Goal: Task Accomplishment & Management: Manage account settings

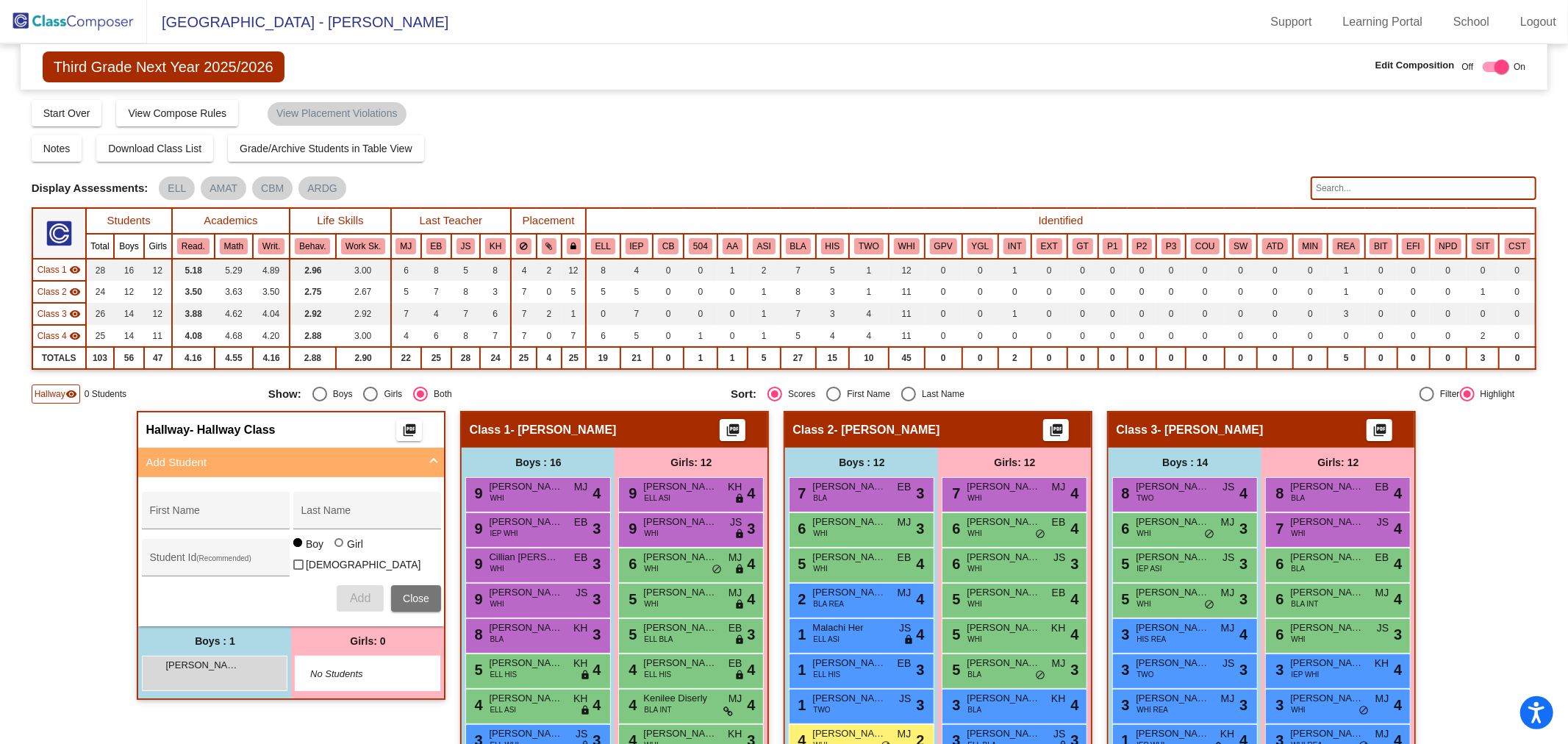
scroll to position [82, 0]
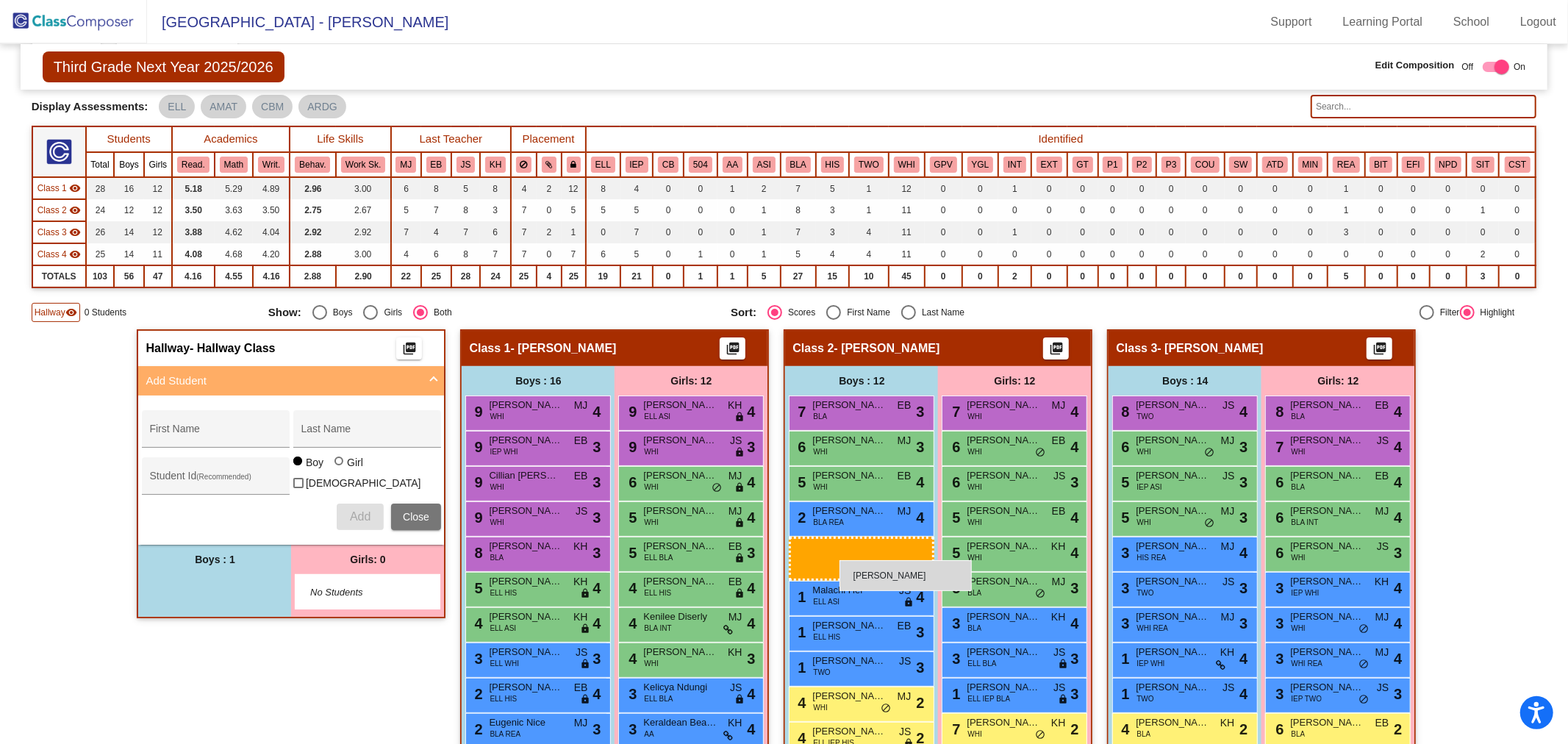
drag, startPoint x: 184, startPoint y: 589, endPoint x: 839, endPoint y: 560, distance: 655.6
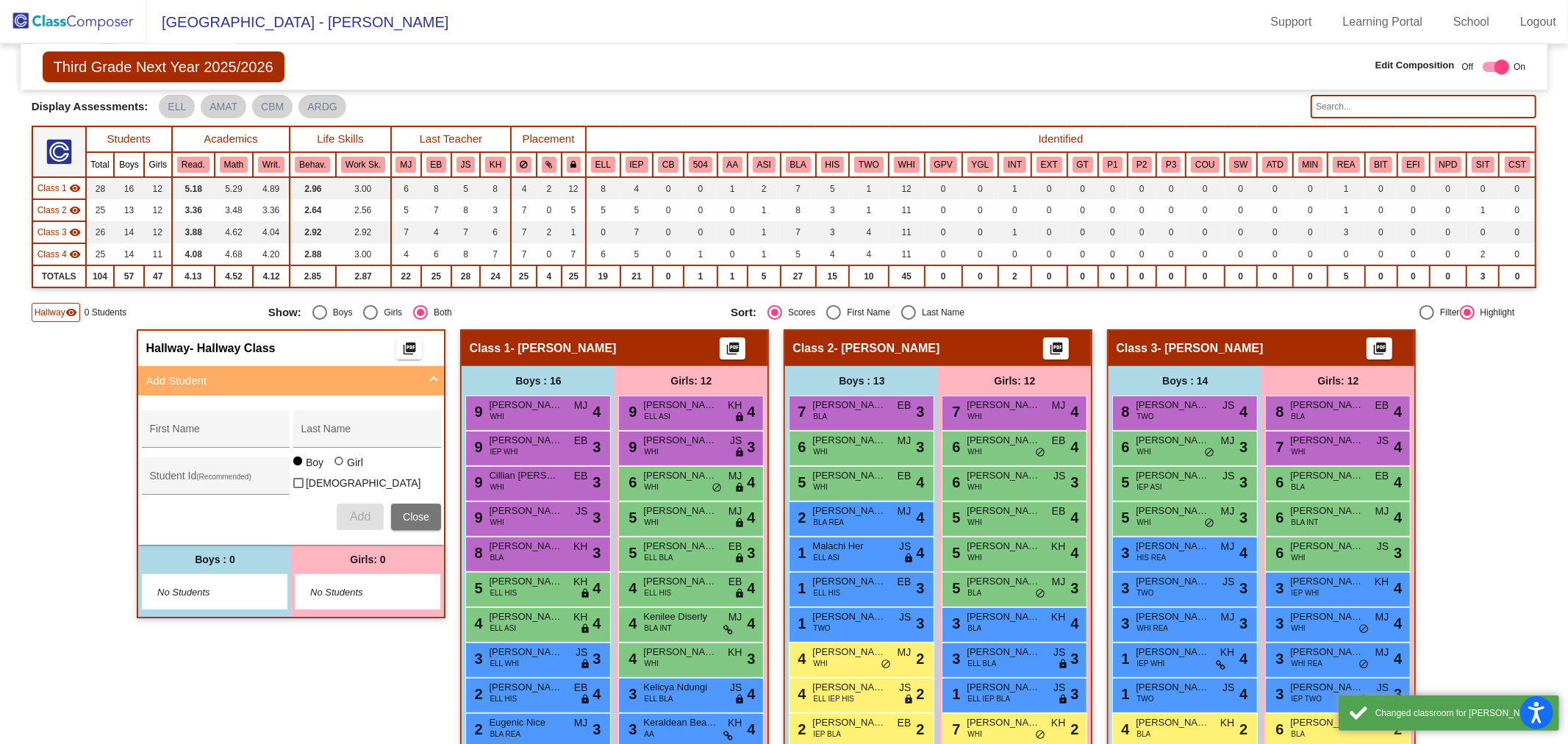
click at [410, 503] on button "Close" at bounding box center [416, 516] width 50 height 27
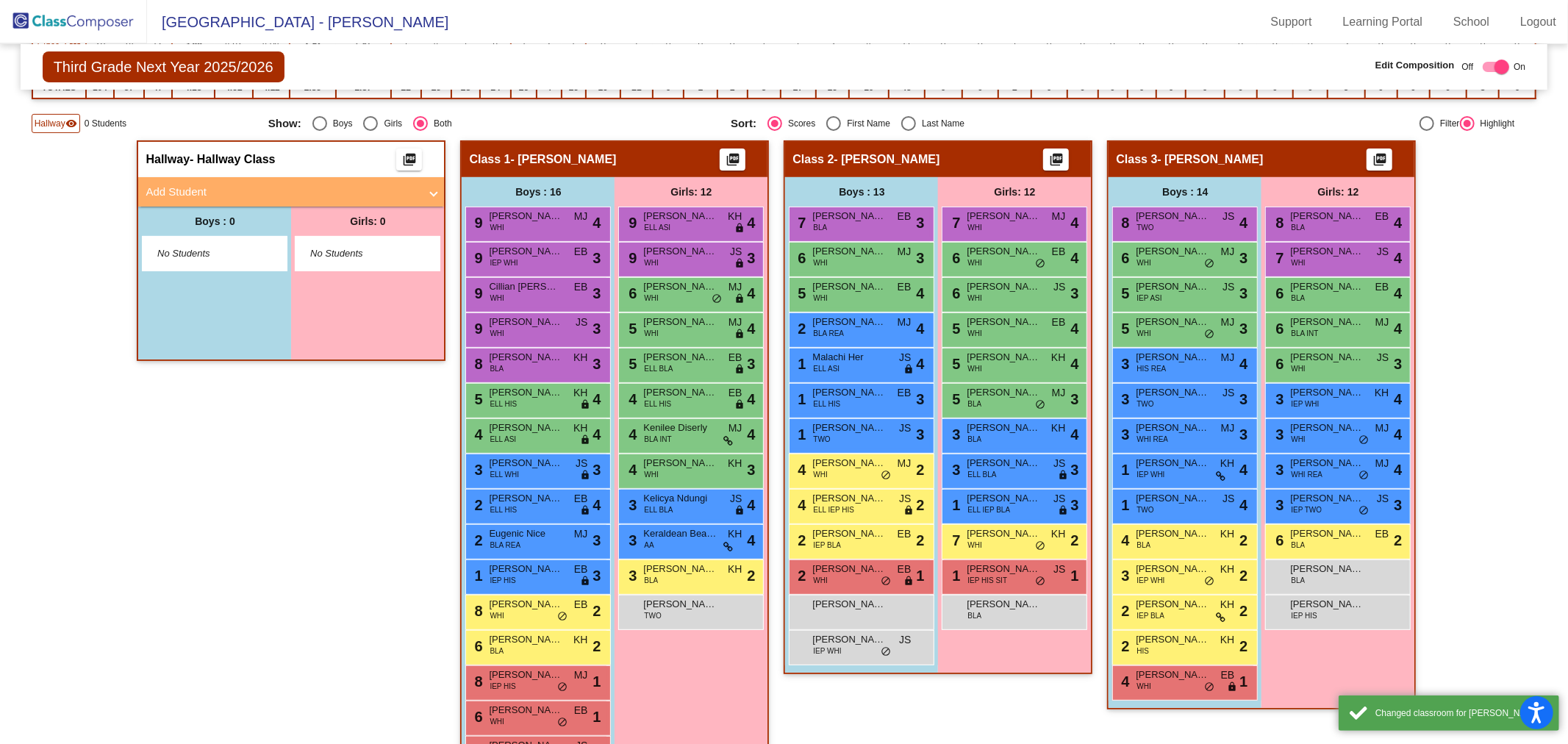
scroll to position [571, 0]
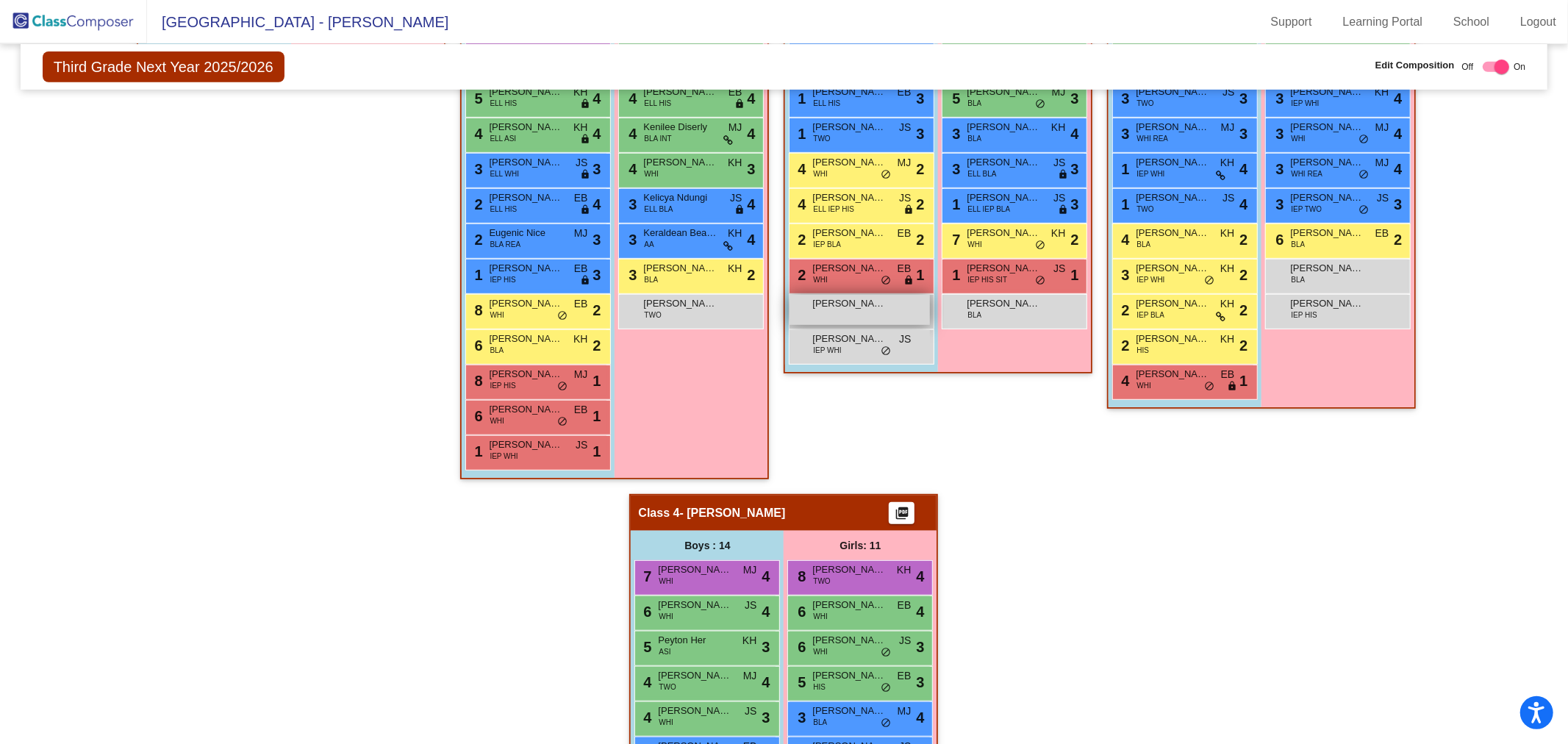
click at [831, 303] on span "[PERSON_NAME]" at bounding box center [849, 303] width 73 height 15
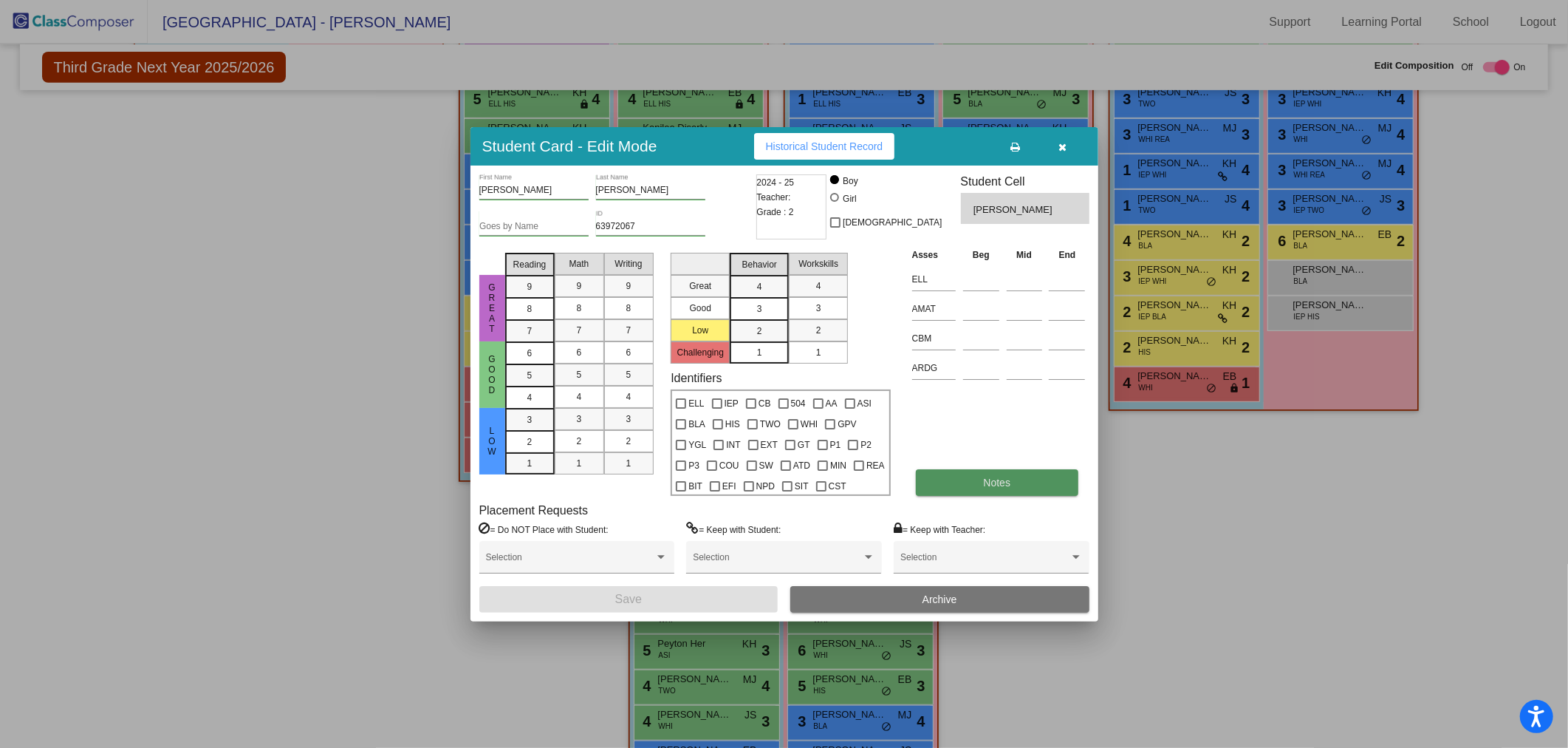
click at [960, 472] on button "Notes" at bounding box center [997, 482] width 163 height 27
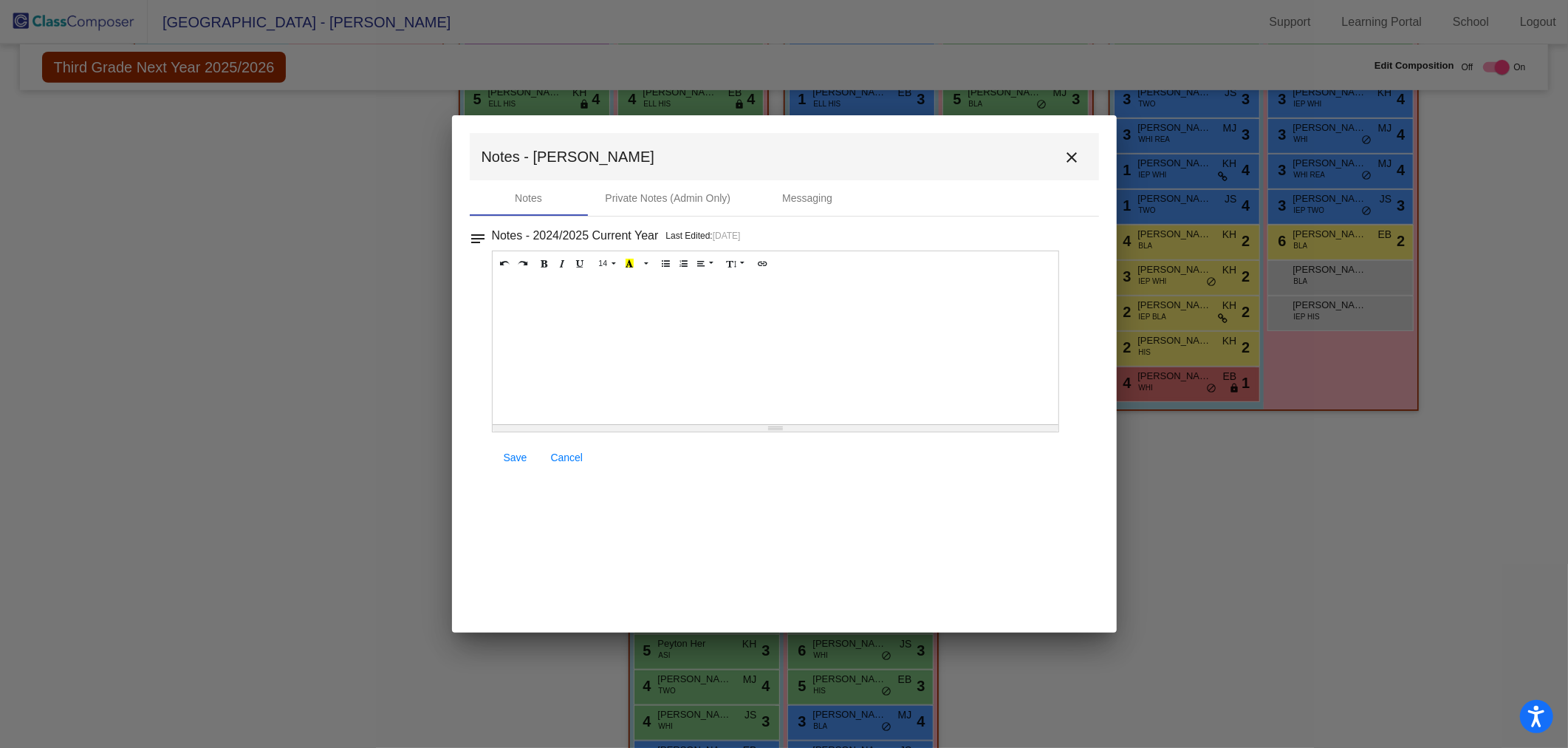
click at [677, 367] on div at bounding box center [776, 350] width 567 height 147
click at [508, 456] on span "Save" at bounding box center [515, 458] width 23 height 12
click at [1078, 151] on mat-icon "close" at bounding box center [1072, 157] width 17 height 17
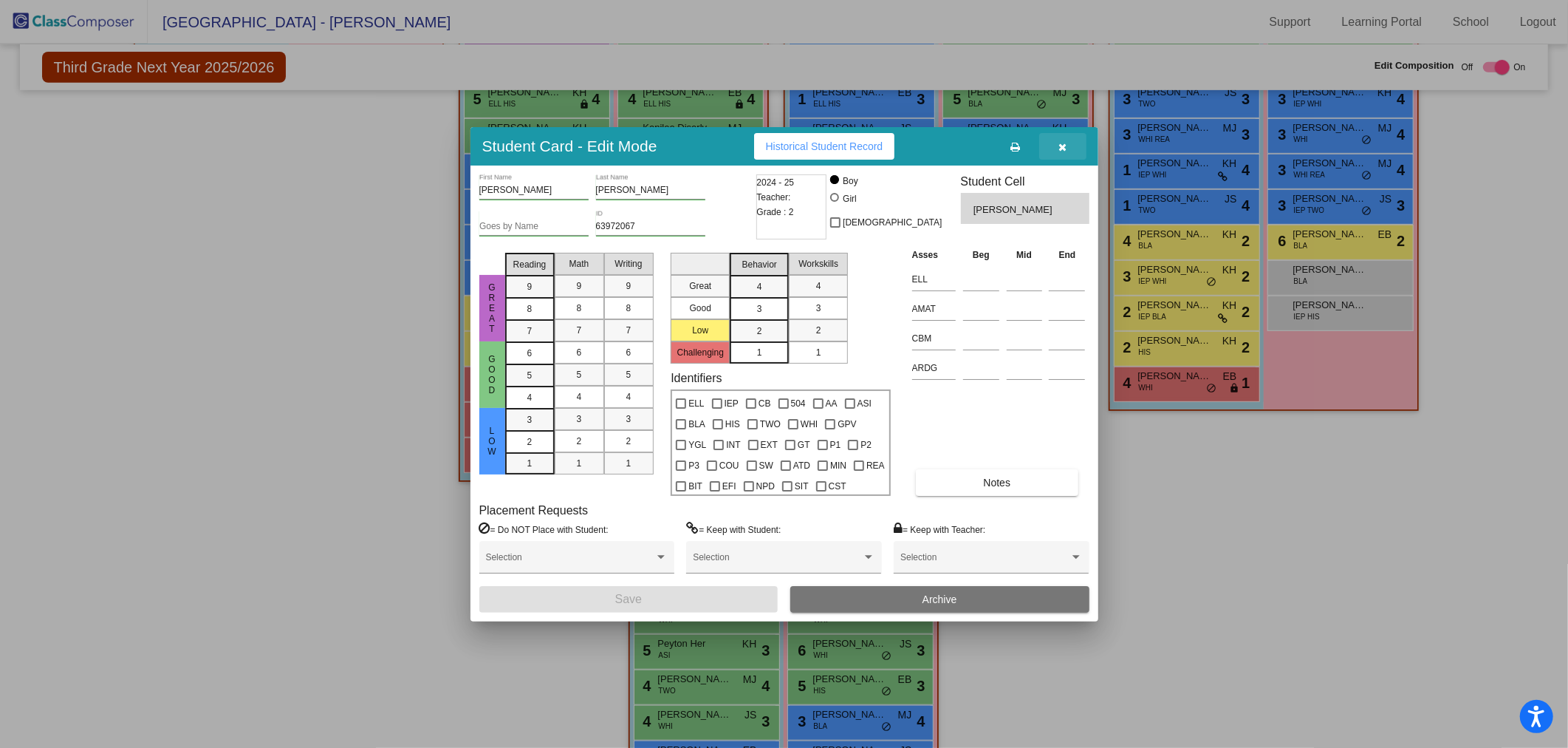
click at [1058, 146] on icon "button" at bounding box center [1061, 147] width 8 height 10
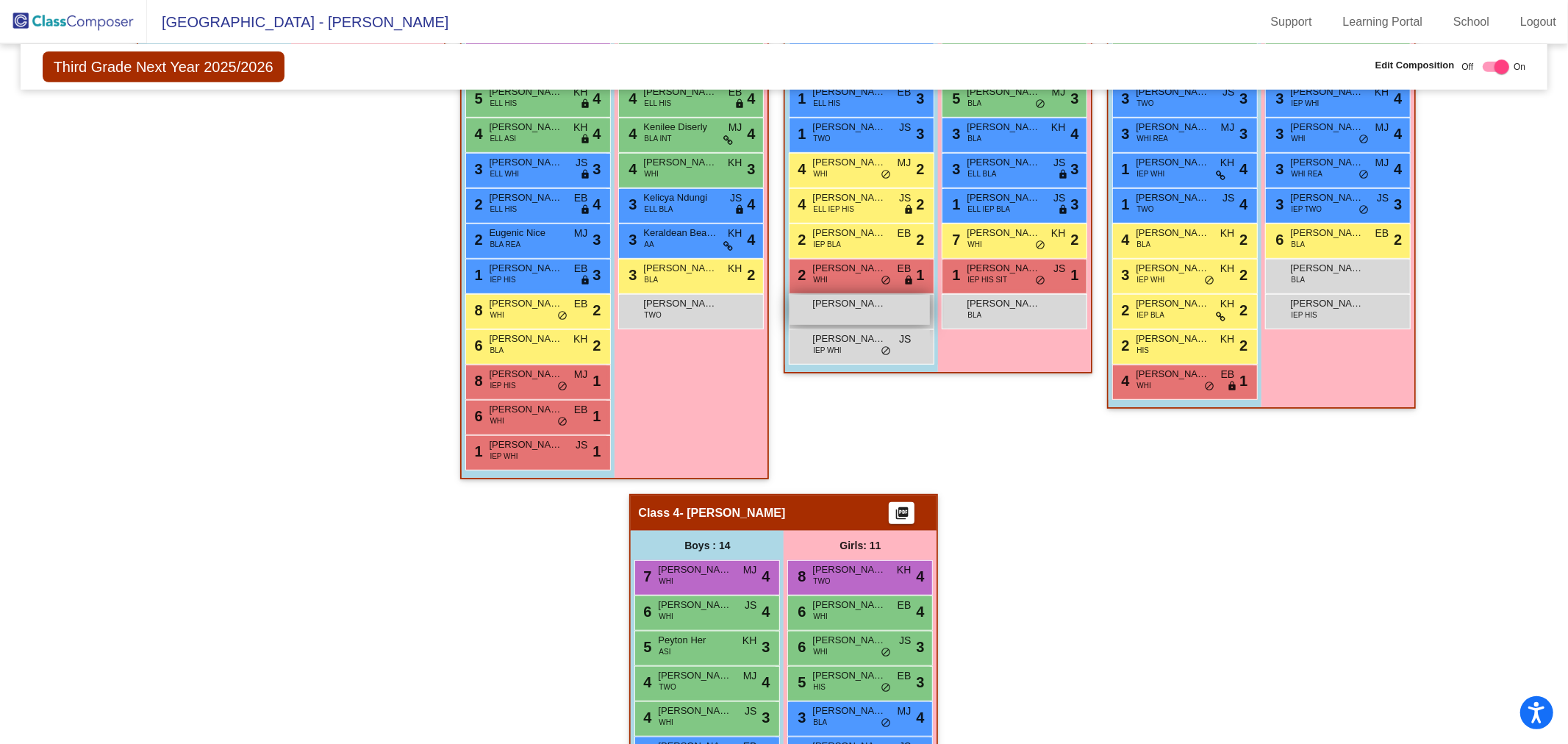
click at [824, 302] on span "[PERSON_NAME]" at bounding box center [849, 303] width 73 height 15
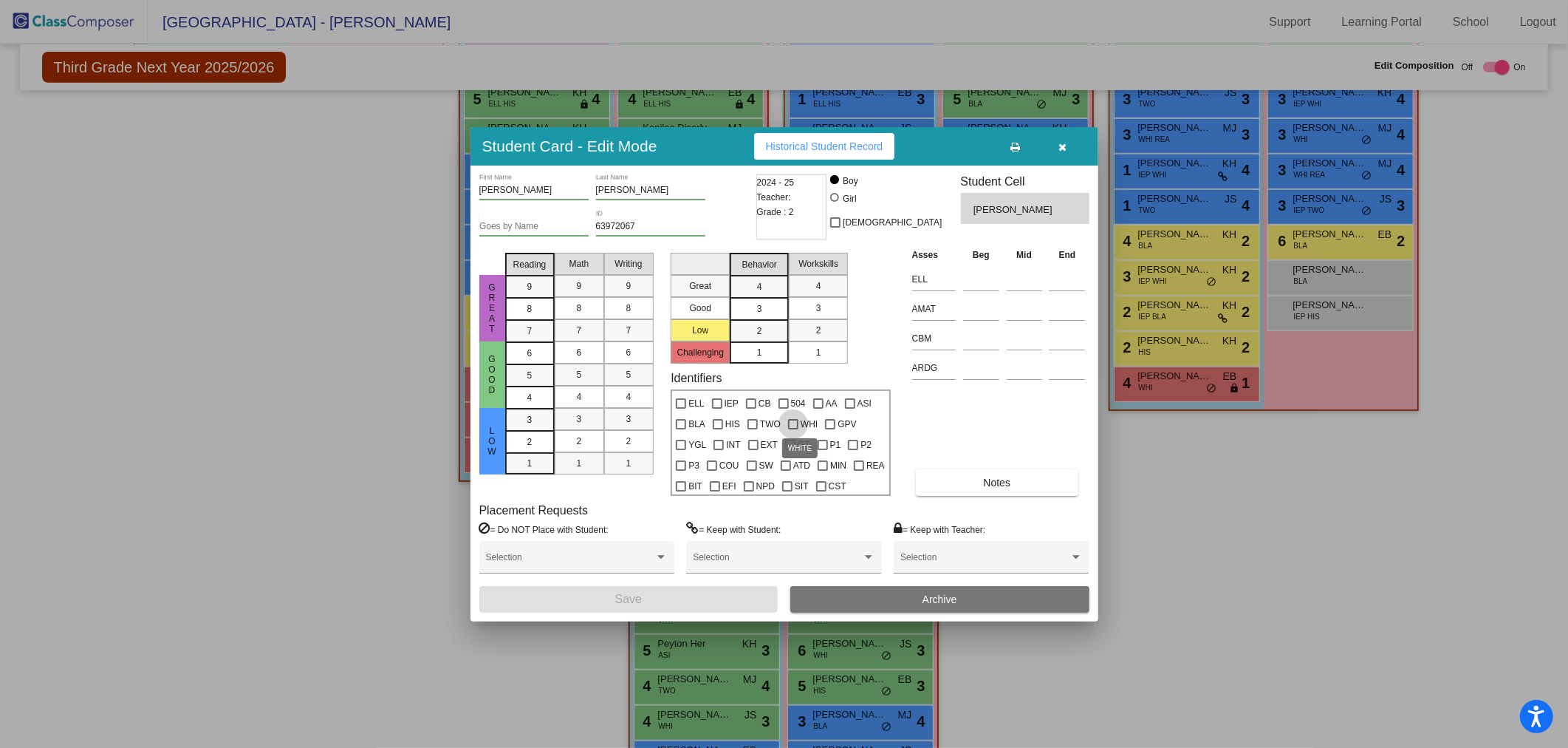
click at [787, 423] on div at bounding box center [793, 424] width 10 height 10
click at [793, 429] on input "WHI" at bounding box center [793, 429] width 1 height 1
checkbox input "true"
click at [709, 595] on button "Save" at bounding box center [628, 599] width 299 height 27
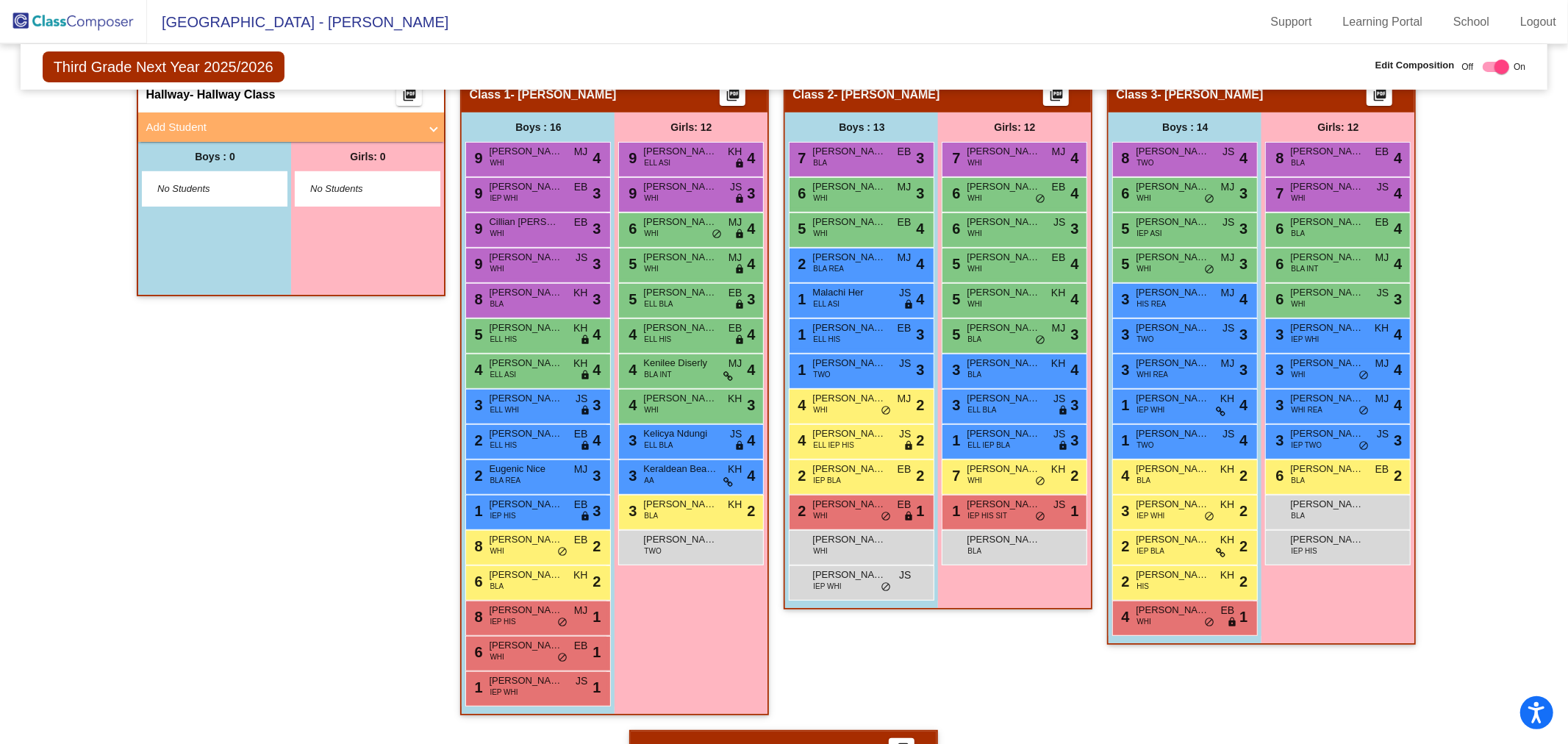
scroll to position [245, 0]
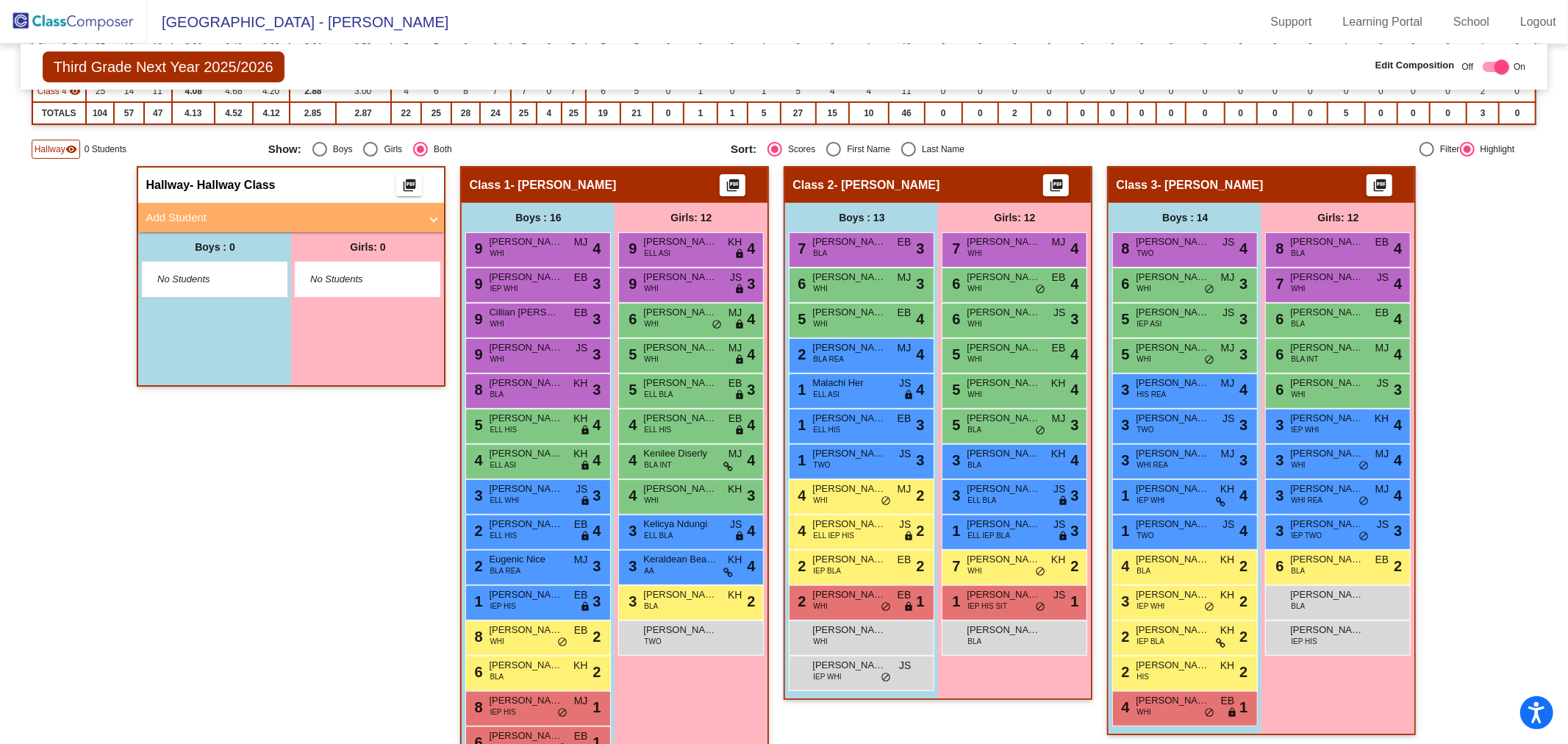
click at [60, 148] on span "Hallway" at bounding box center [50, 148] width 31 height 13
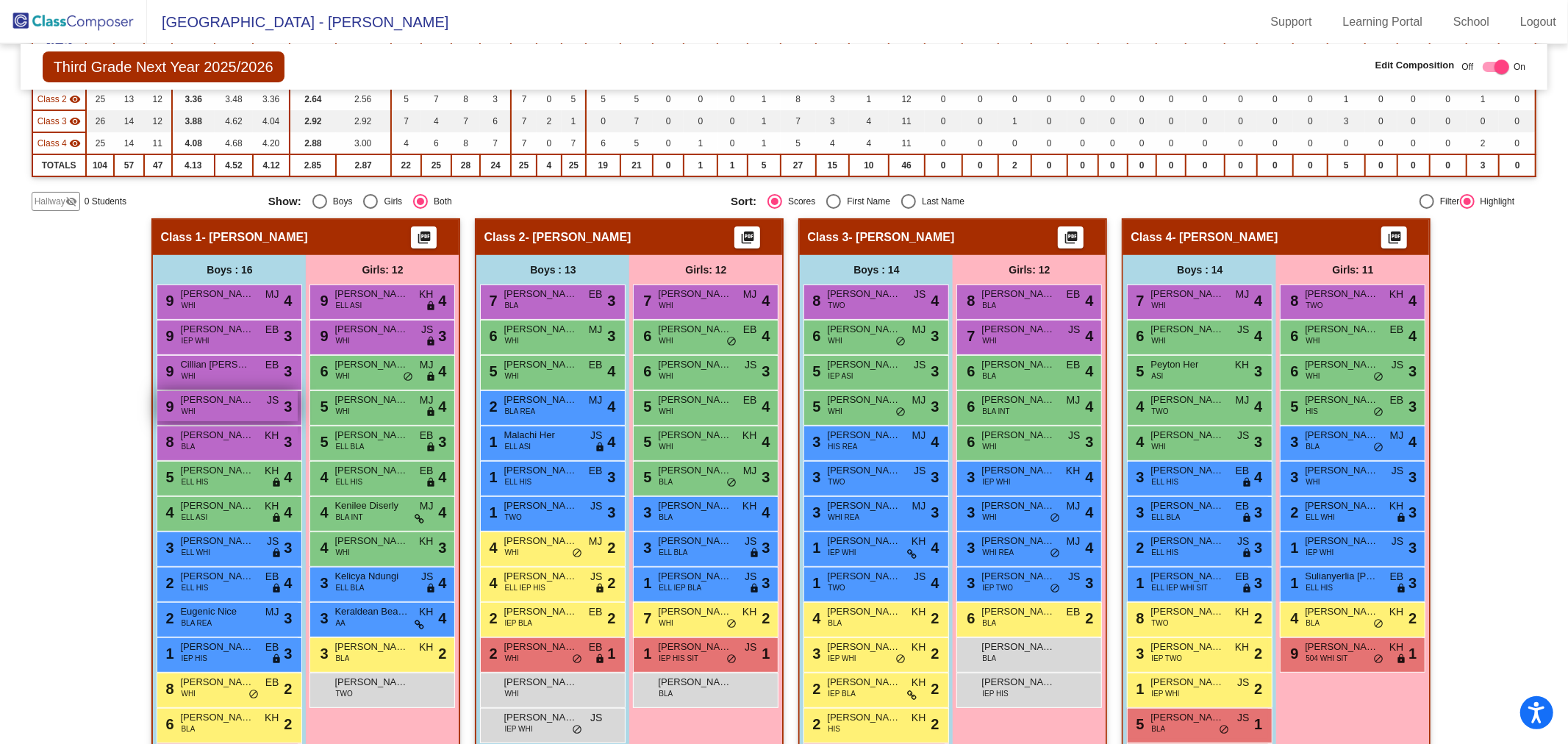
scroll to position [0, 0]
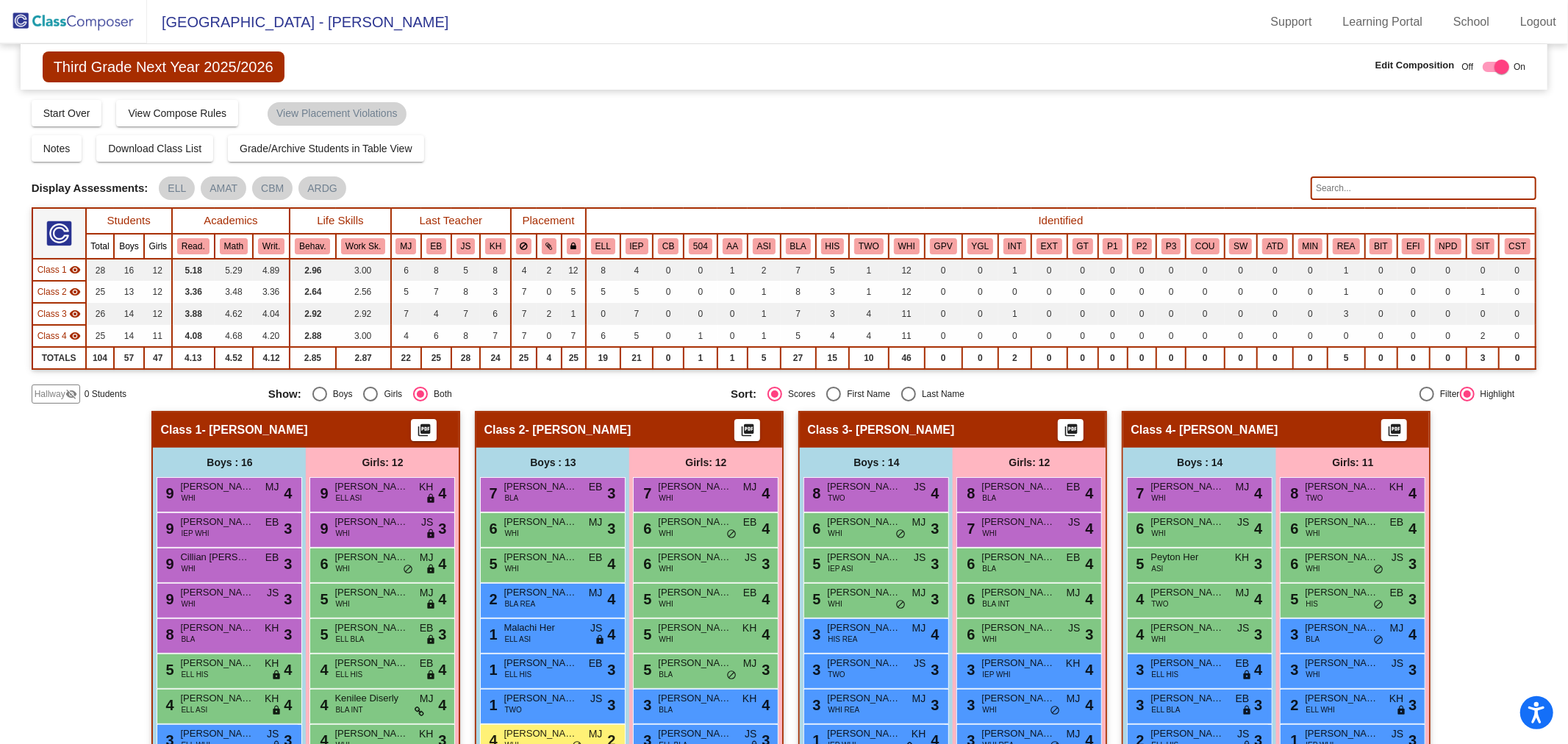
click at [53, 21] on img at bounding box center [73, 22] width 147 height 43
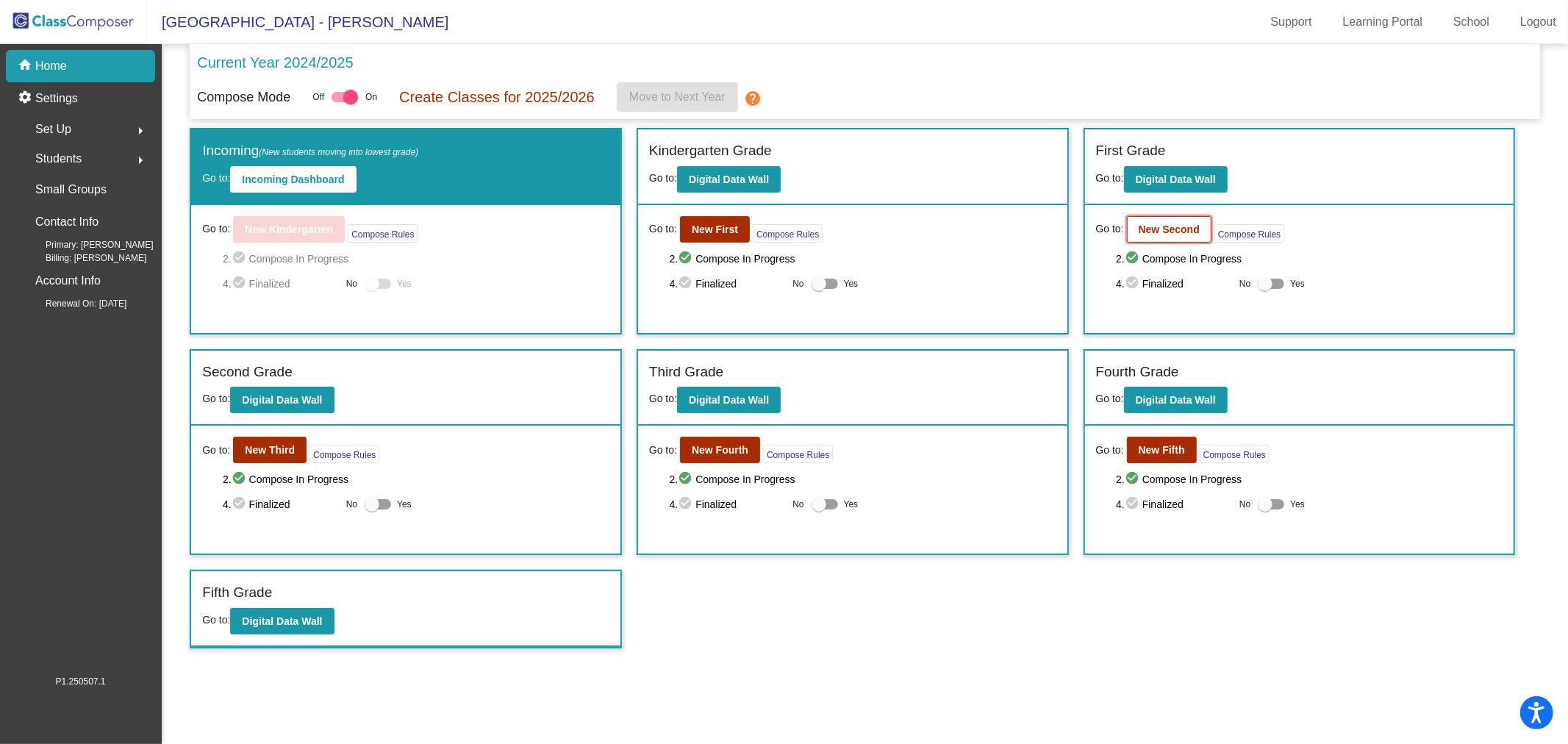
click at [1193, 232] on b "New Second" at bounding box center [1169, 229] width 61 height 12
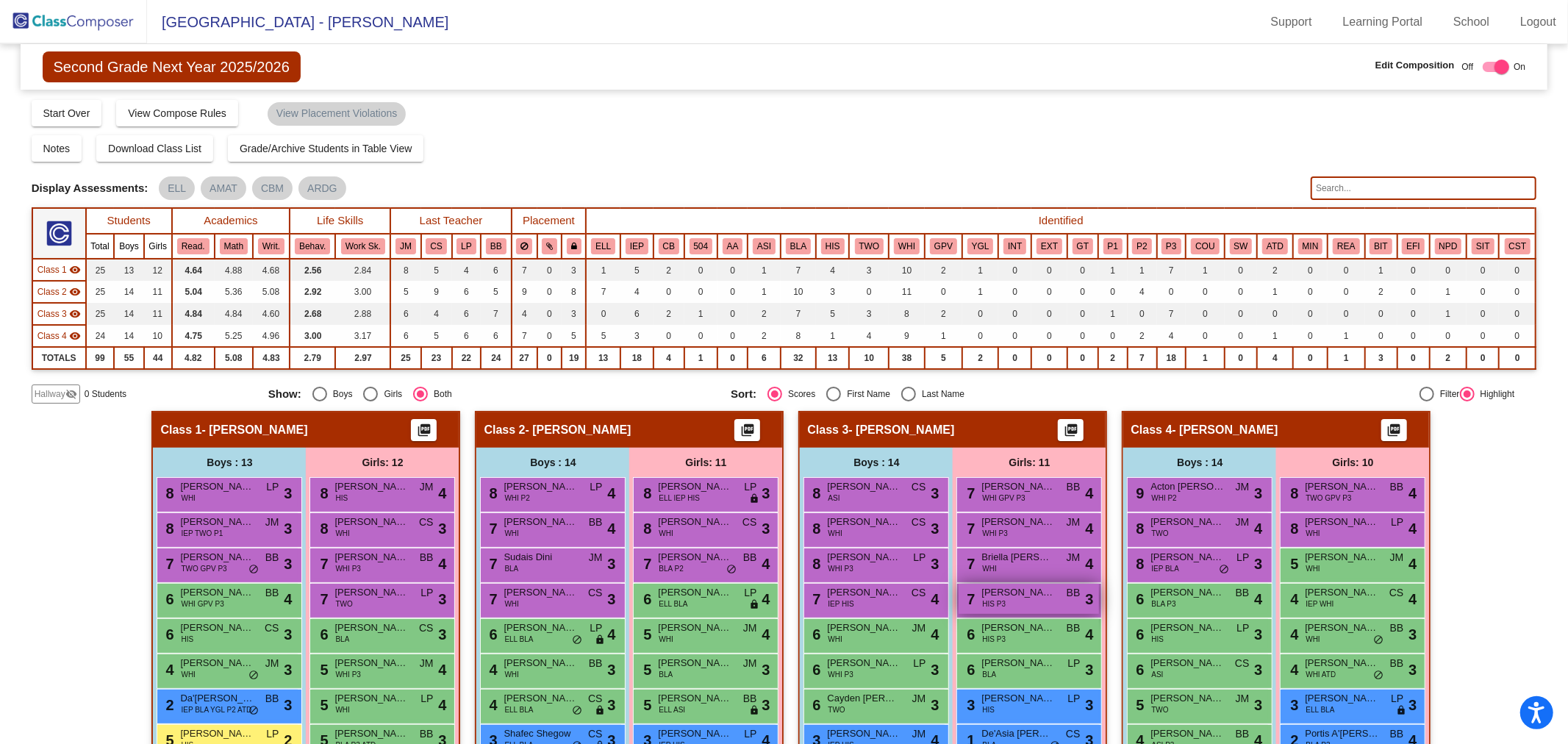
scroll to position [247, 0]
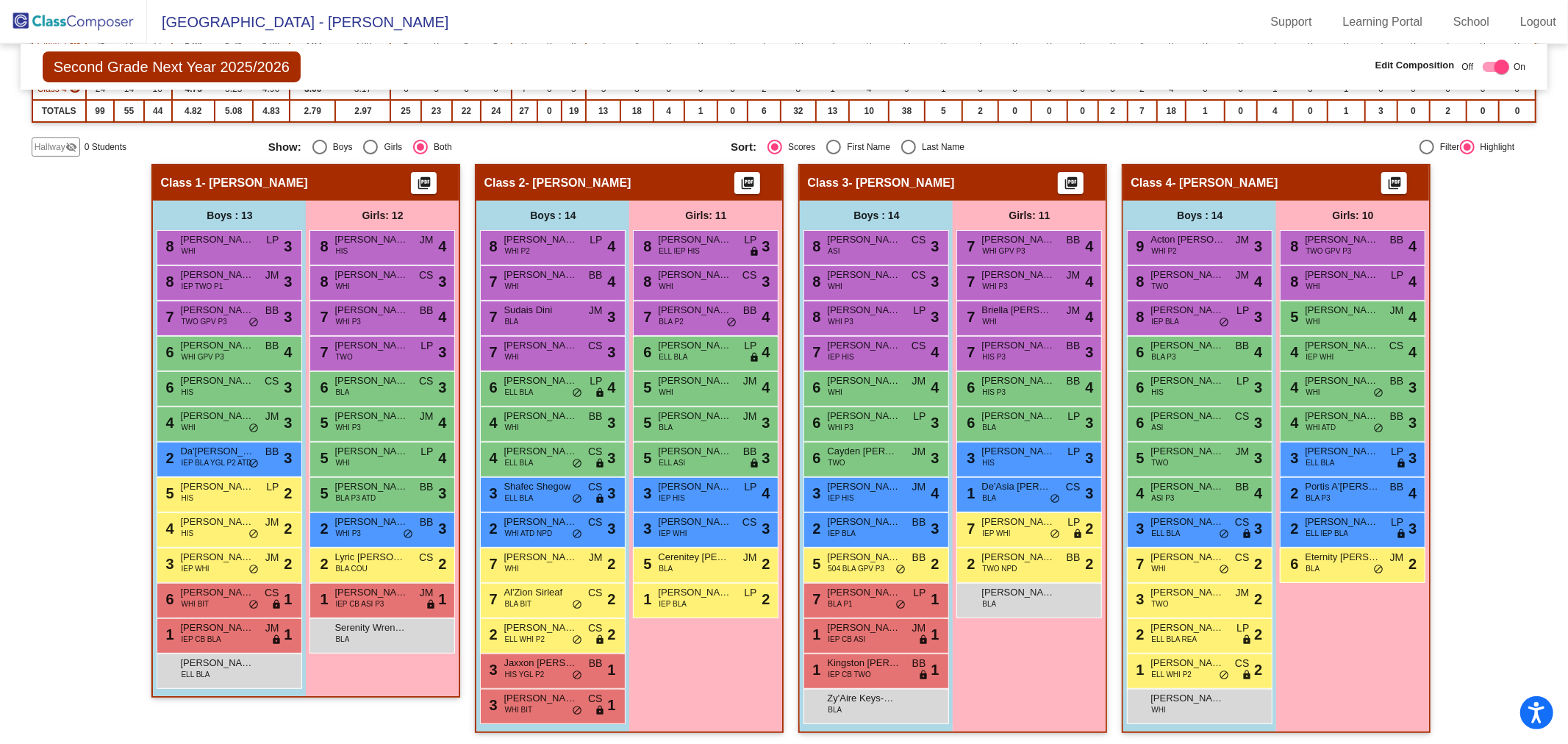
click at [89, 15] on img at bounding box center [73, 22] width 147 height 43
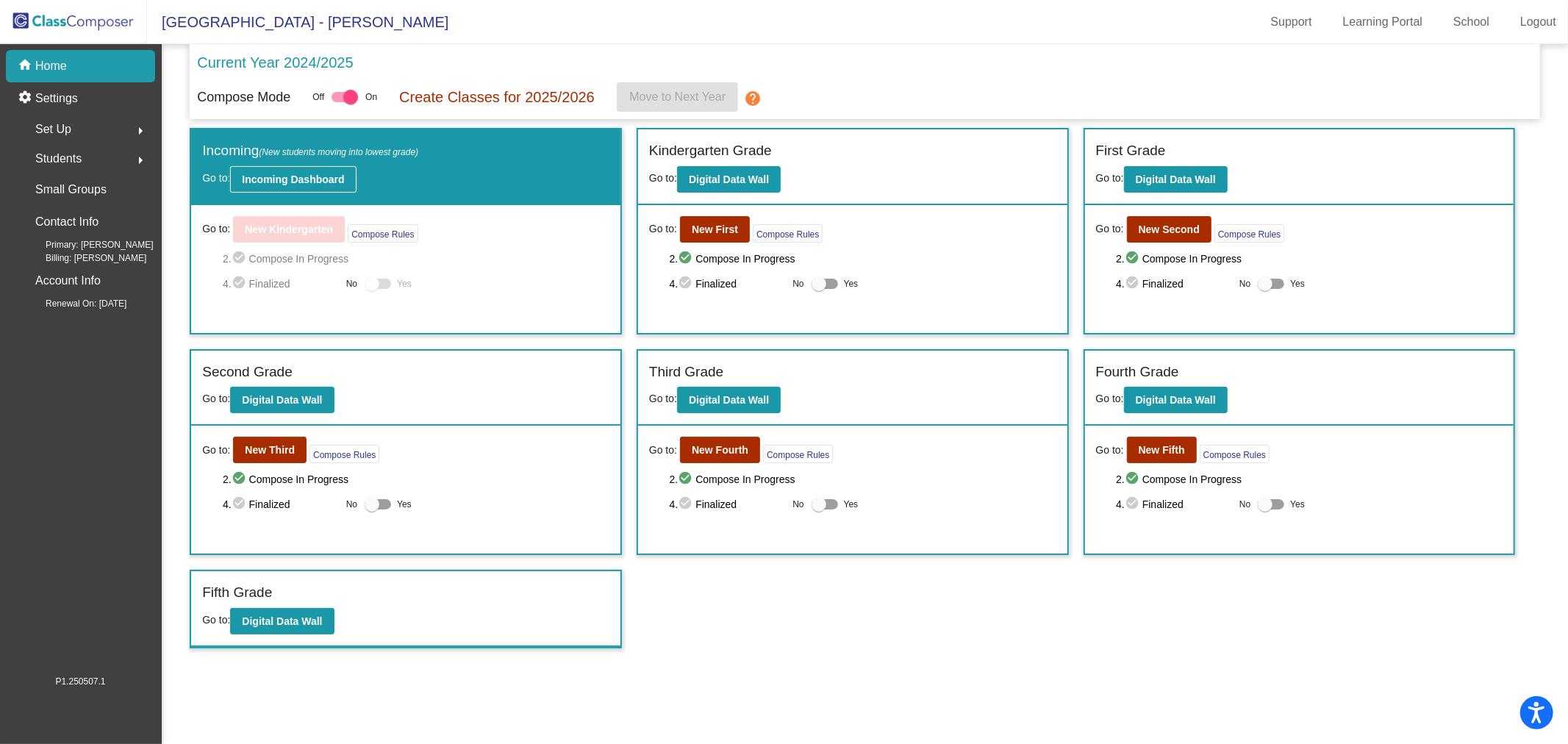
click at [313, 179] on b "Incoming Dashboard" at bounding box center [292, 179] width 102 height 12
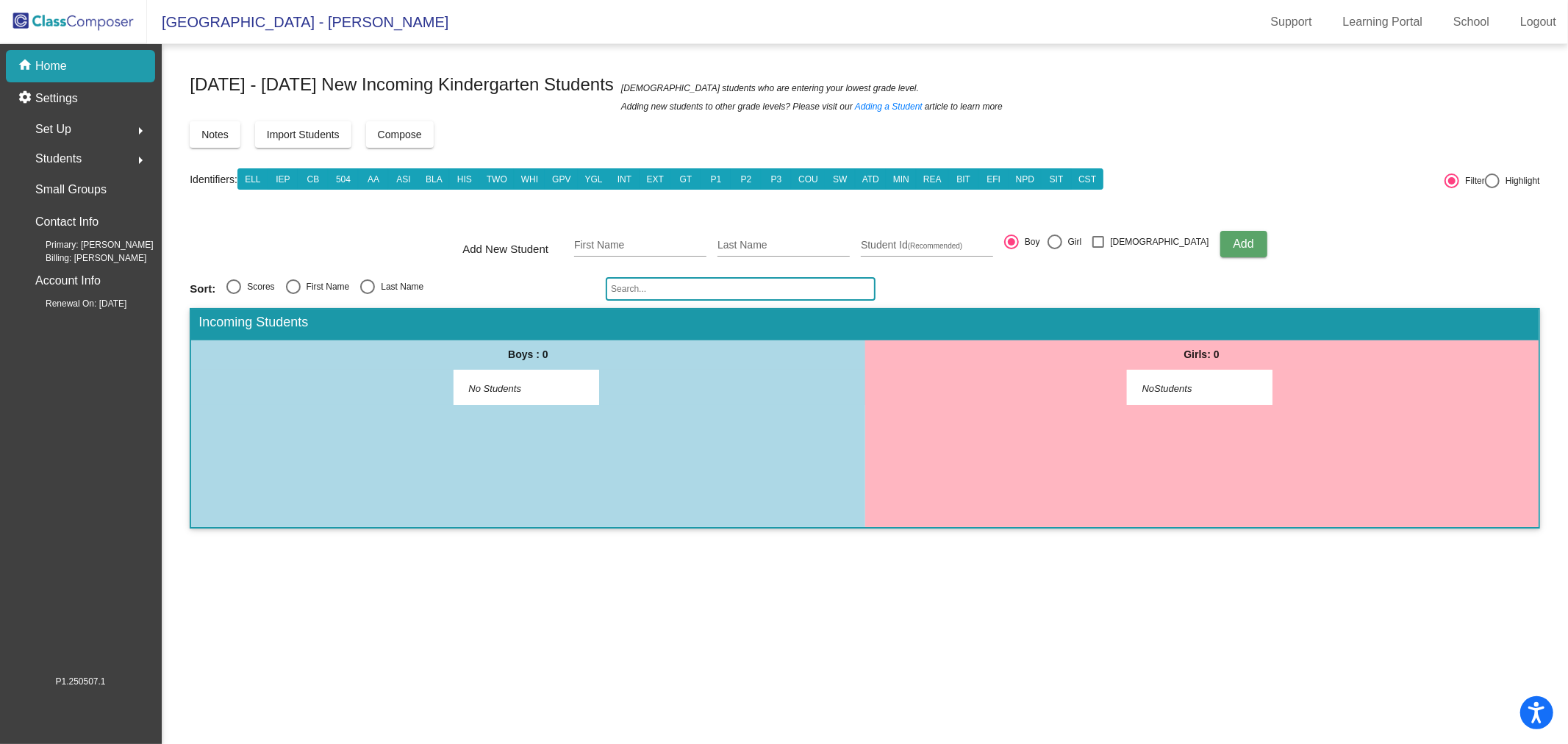
click at [84, 12] on img at bounding box center [73, 22] width 147 height 43
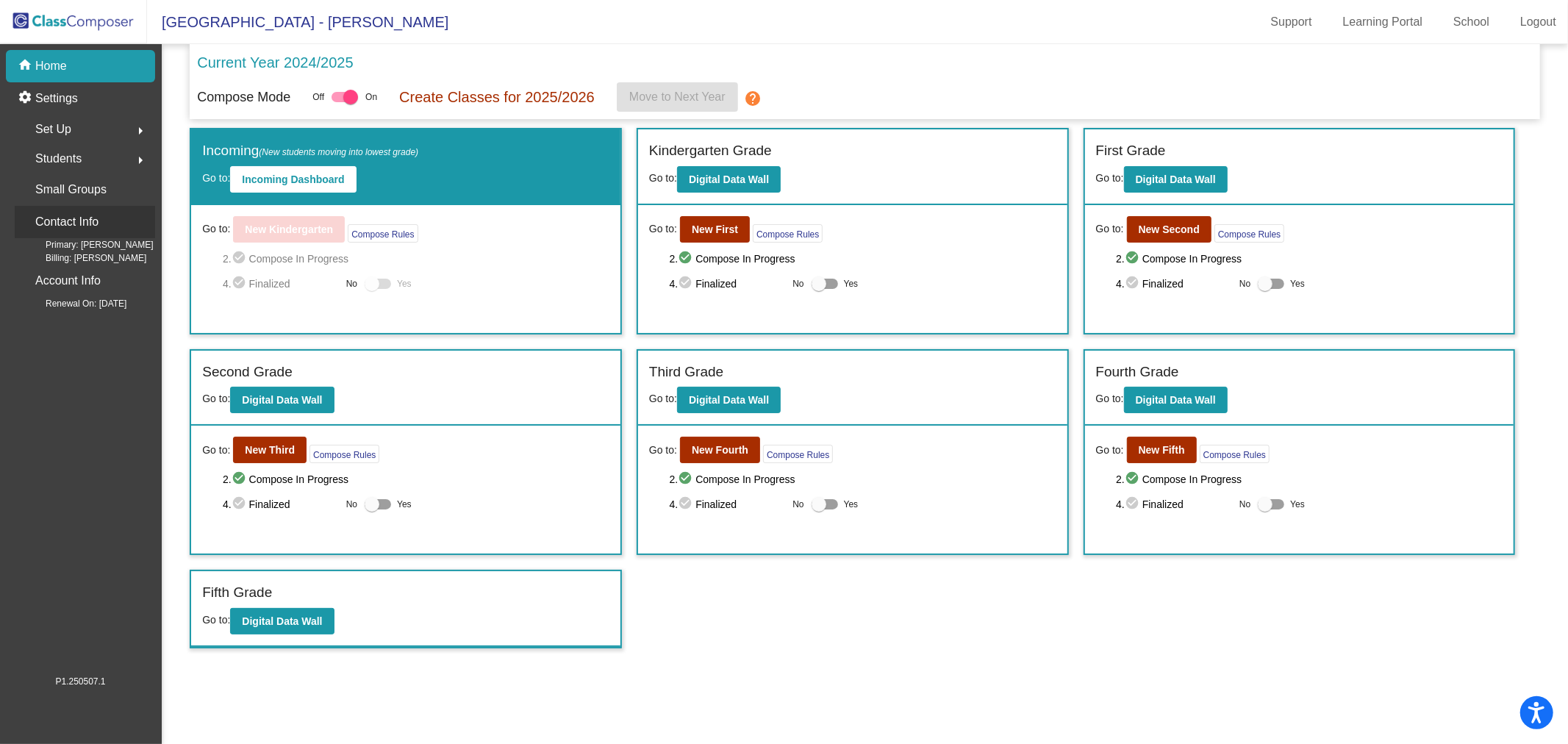
click at [85, 215] on p "Contact Info" at bounding box center [66, 222] width 63 height 21
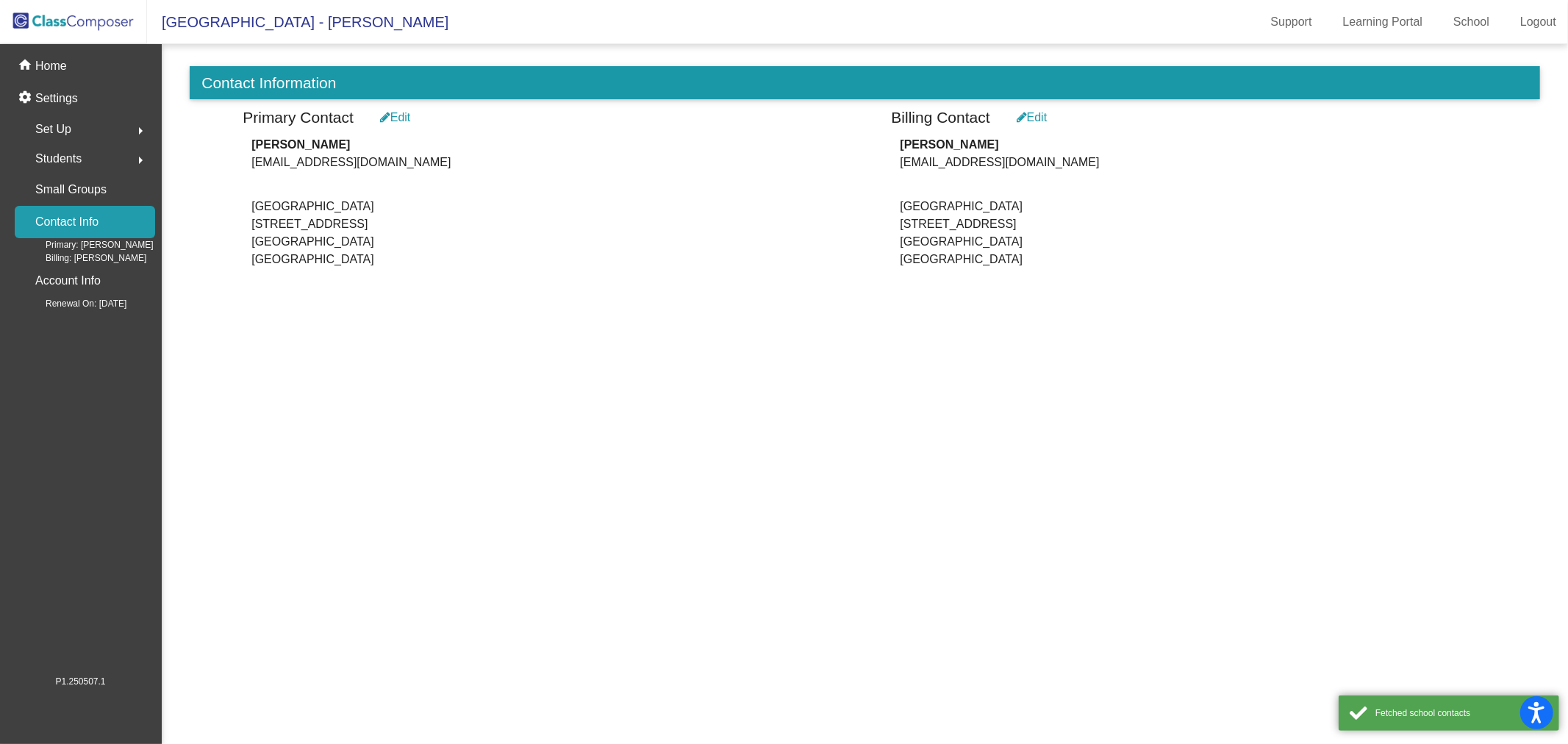
click at [1023, 117] on icon at bounding box center [1022, 117] width 10 height 12
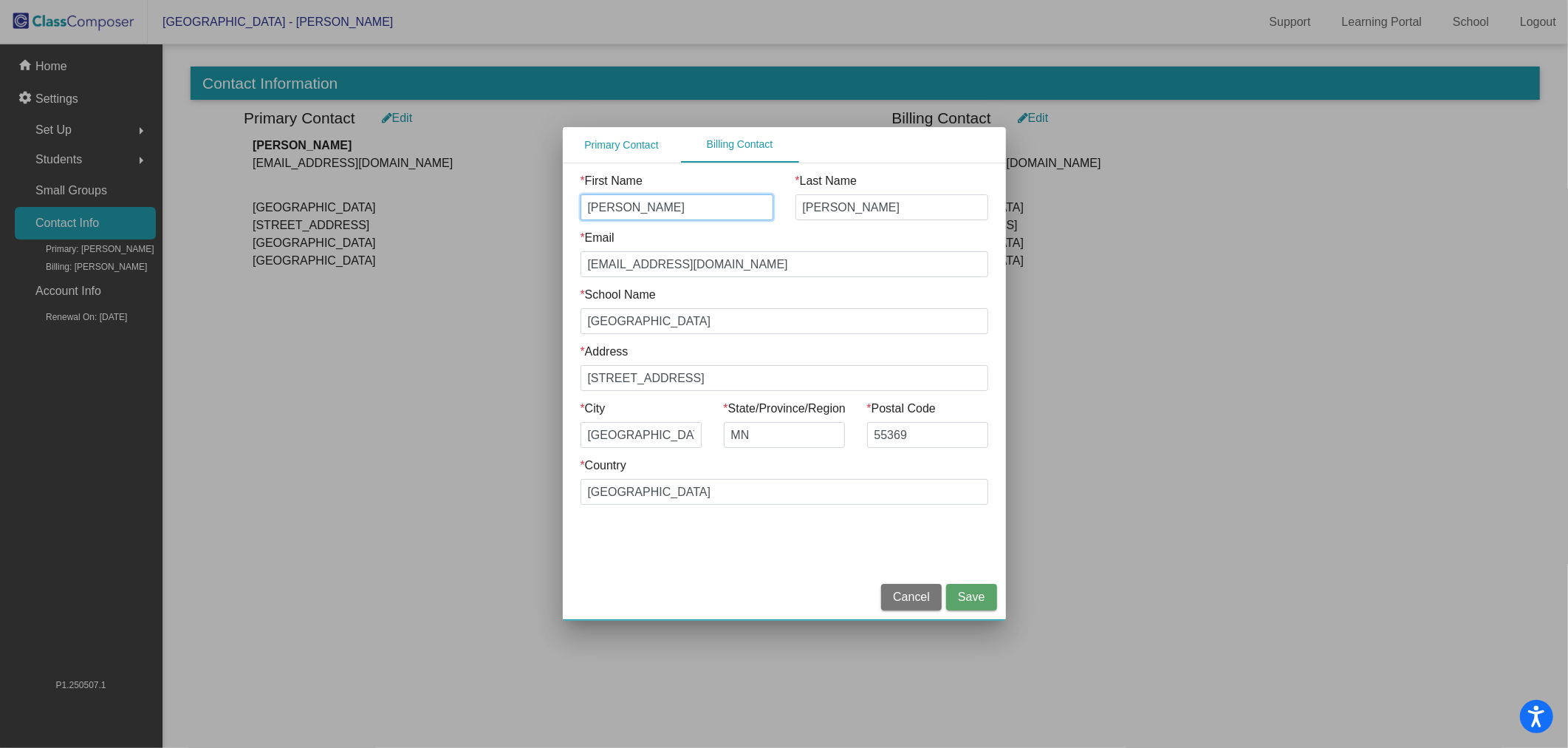
drag, startPoint x: 650, startPoint y: 212, endPoint x: 387, endPoint y: 201, distance: 263.2
click at [387, 201] on div "Primary Contact Billing Contact * First Name [PERSON_NAME] * Last Name [PERSON_…" at bounding box center [784, 374] width 1568 height 748
click at [672, 207] on input "* First Name" at bounding box center [677, 207] width 192 height 26
type input "[PERSON_NAME]"
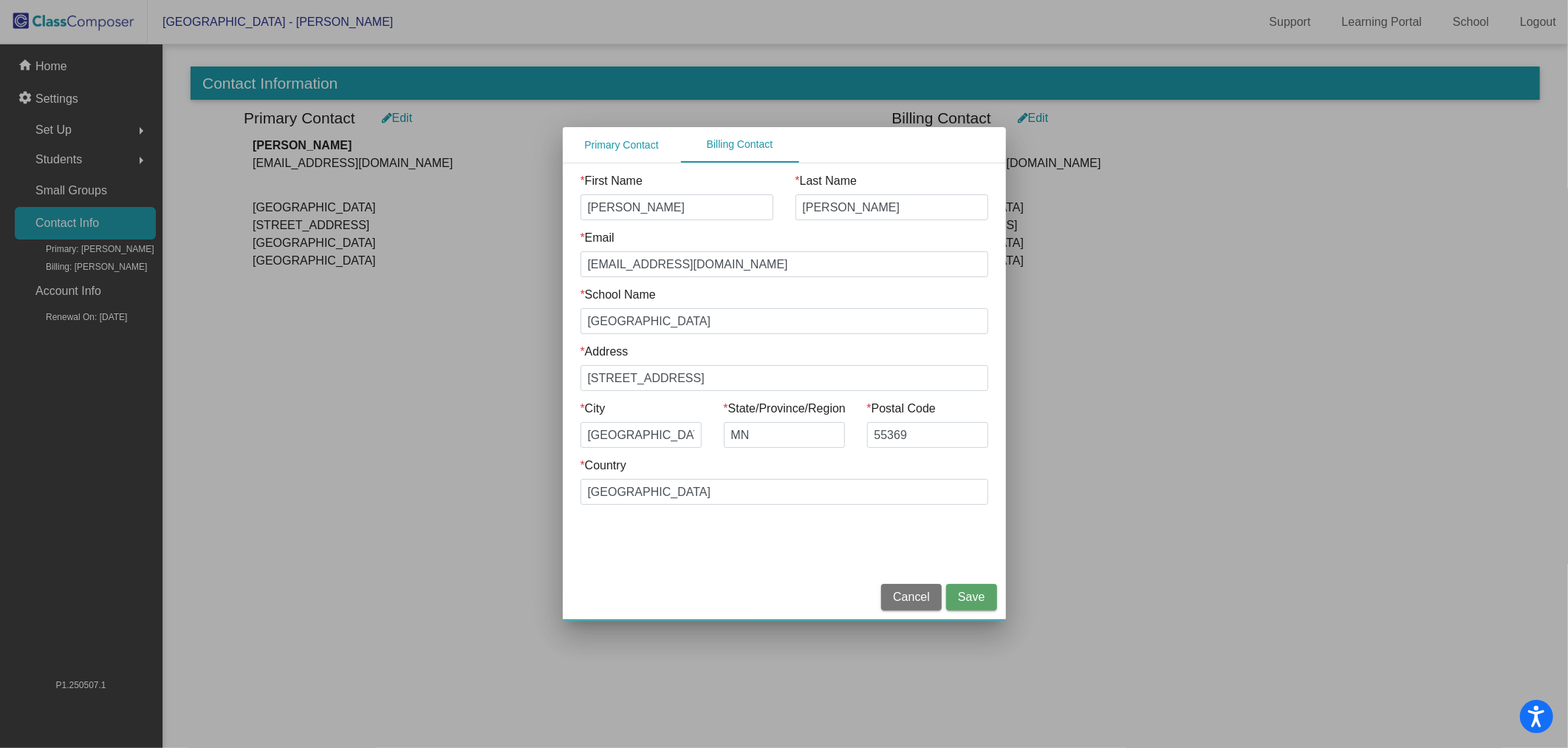
click at [983, 599] on span "Save" at bounding box center [971, 596] width 27 height 12
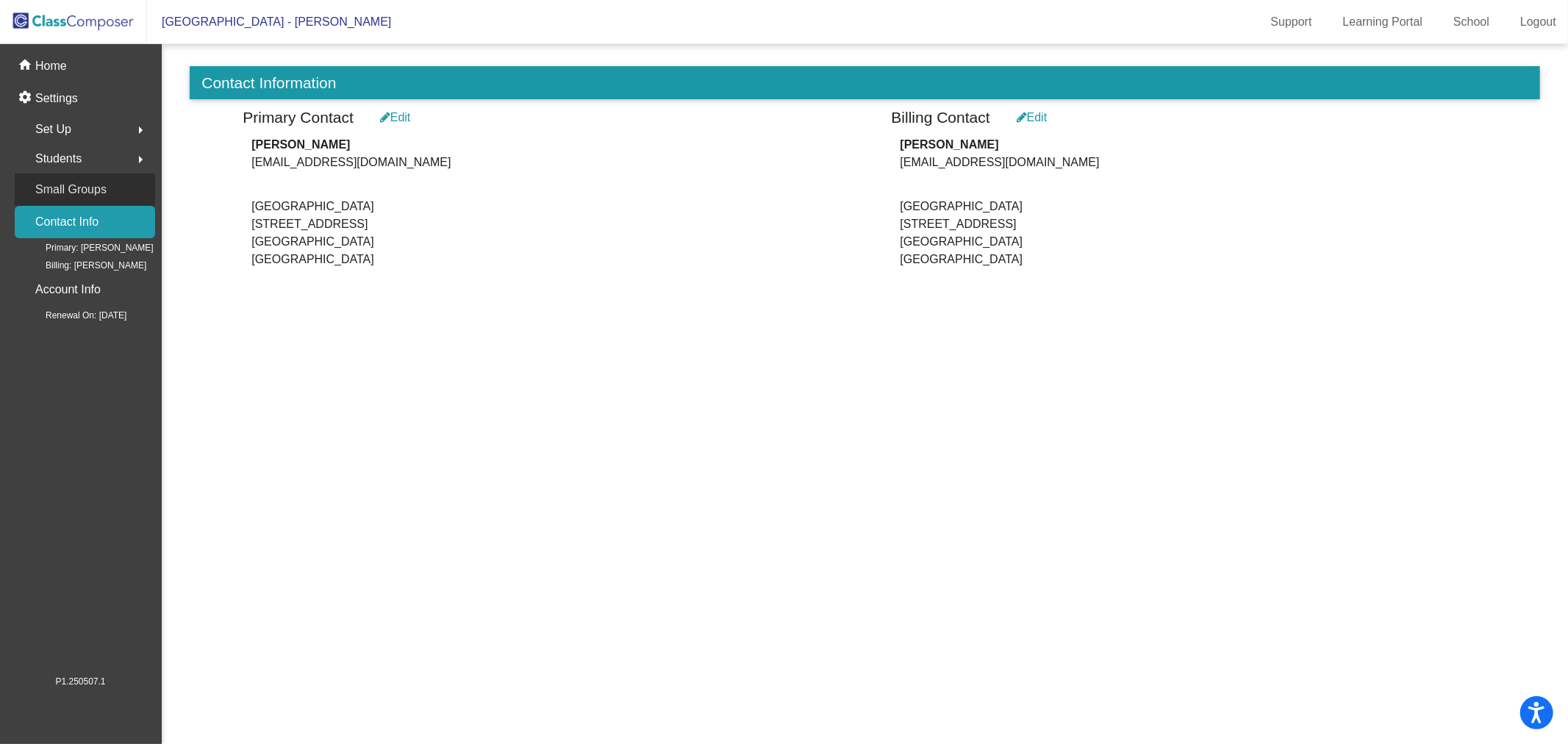
click at [77, 179] on p "Small Groups" at bounding box center [71, 190] width 72 height 21
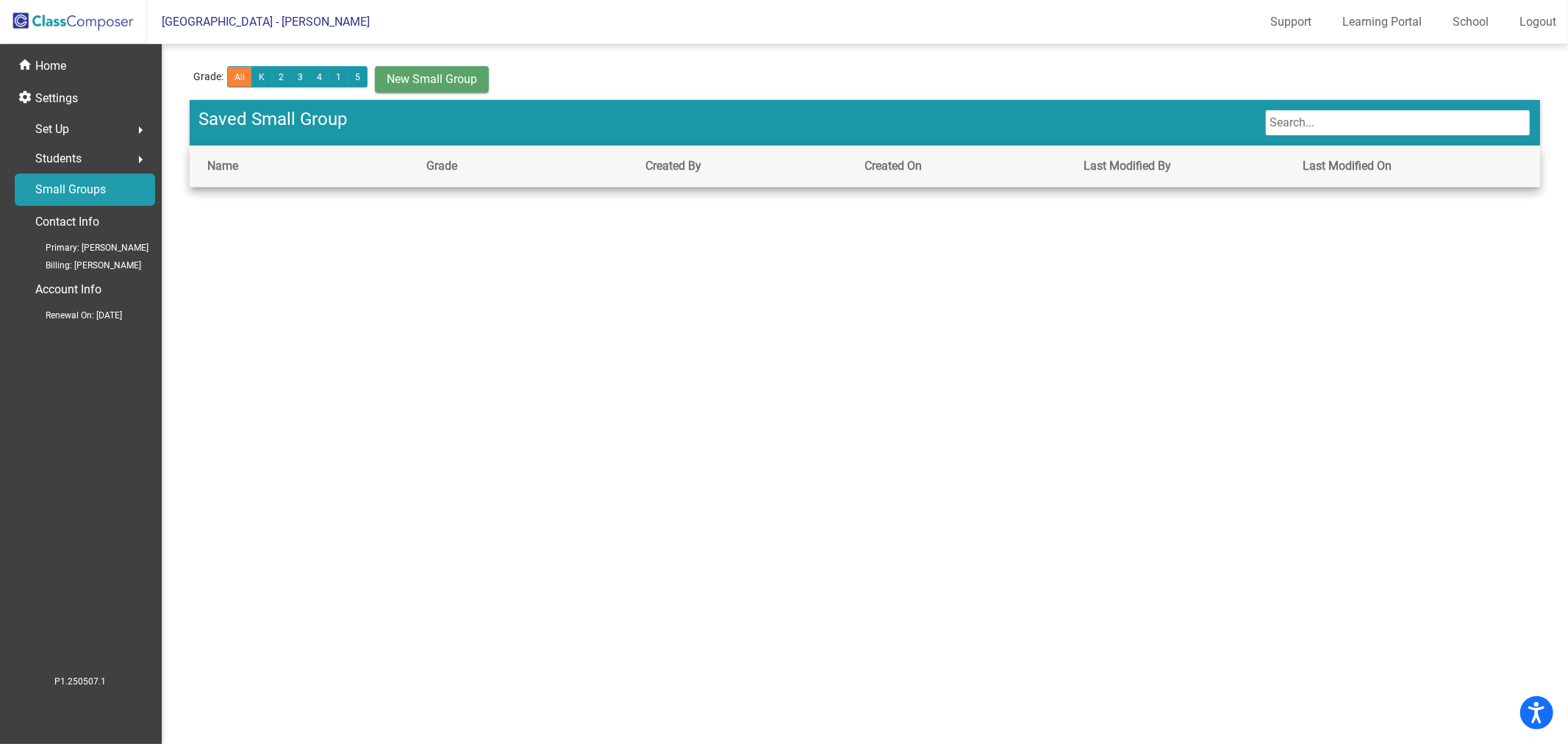
click at [82, 162] on div "Students arrow_right" at bounding box center [85, 159] width 141 height 29
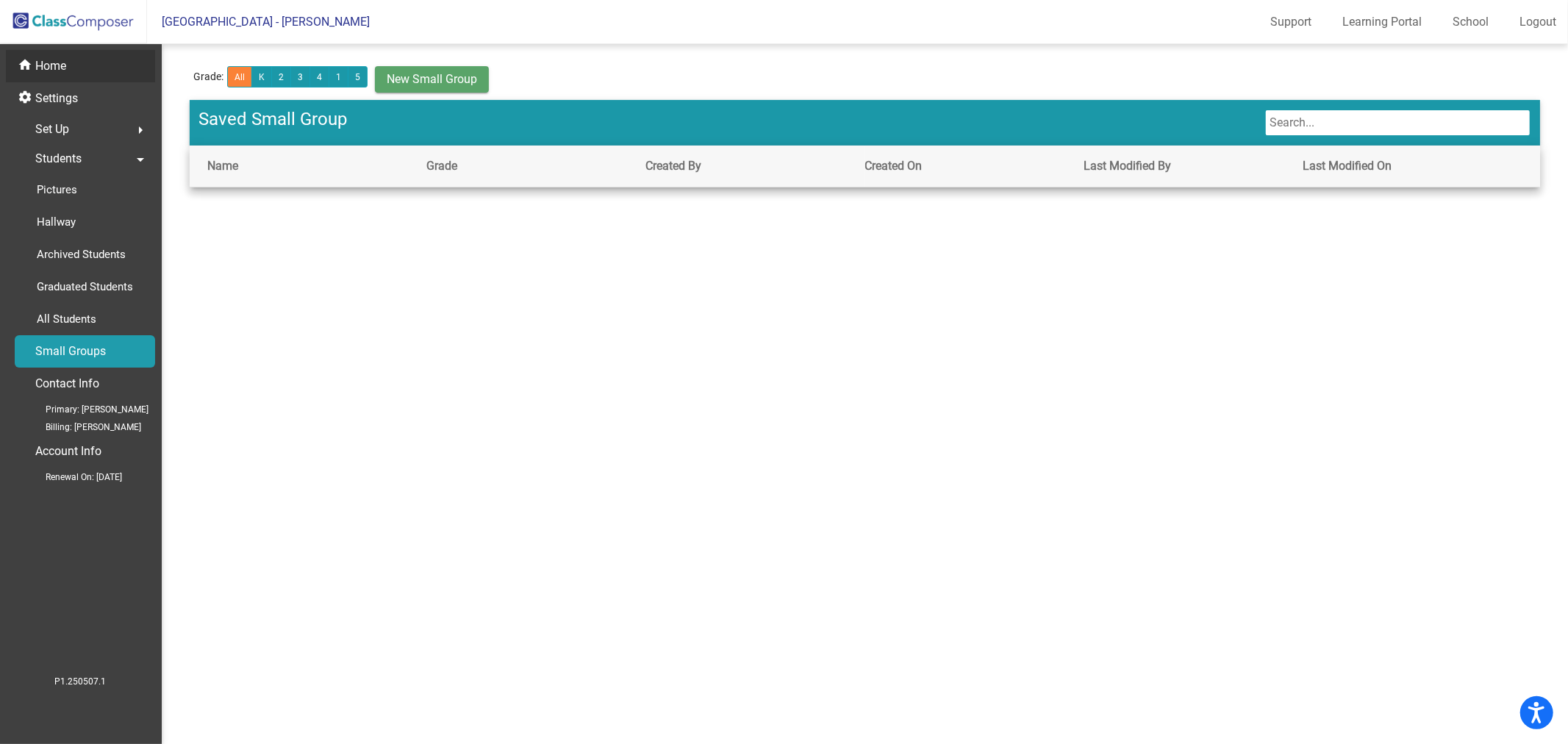
click at [90, 67] on div "home Home" at bounding box center [80, 66] width 149 height 33
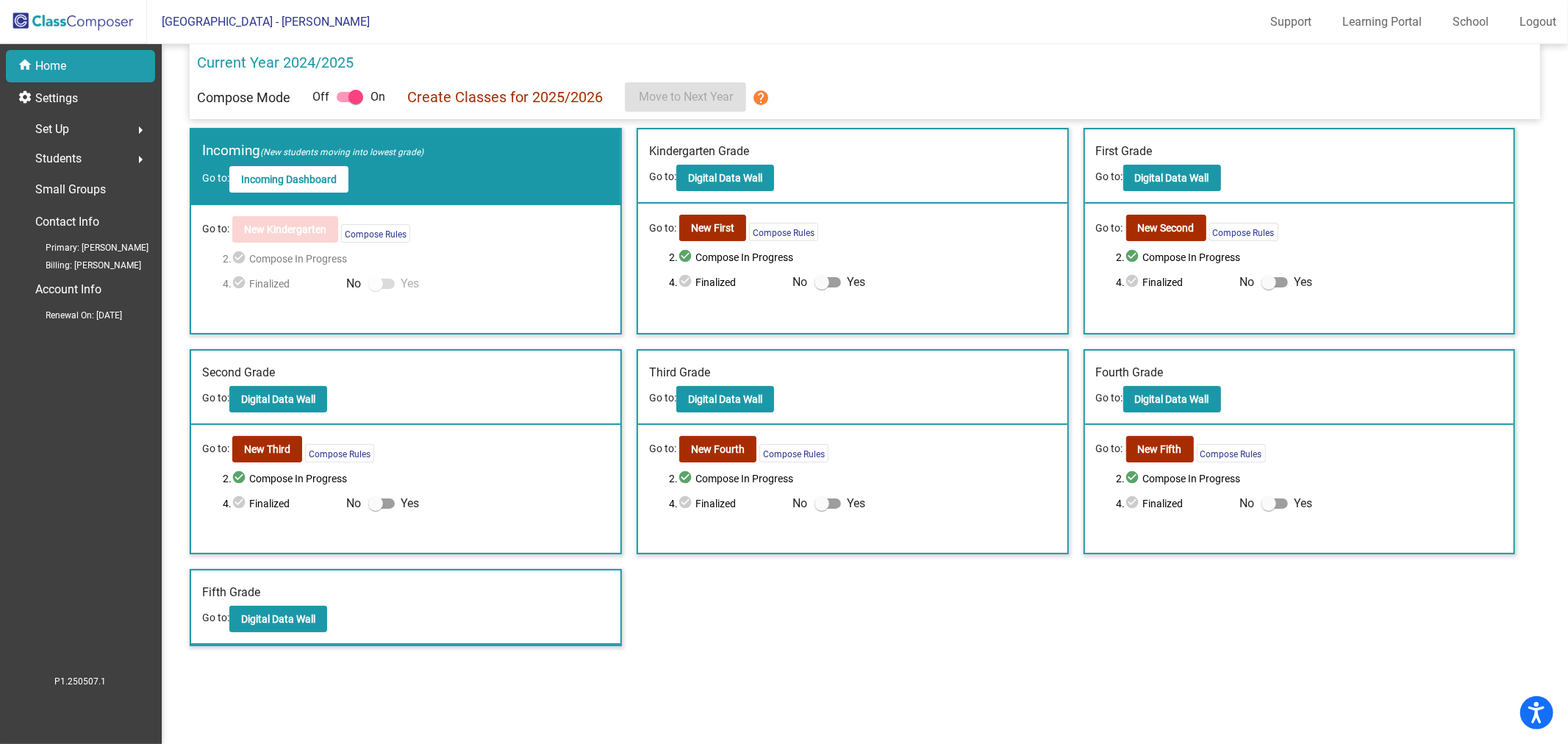
click at [97, 22] on img at bounding box center [73, 22] width 147 height 43
click at [74, 297] on p "Account Info" at bounding box center [68, 290] width 66 height 21
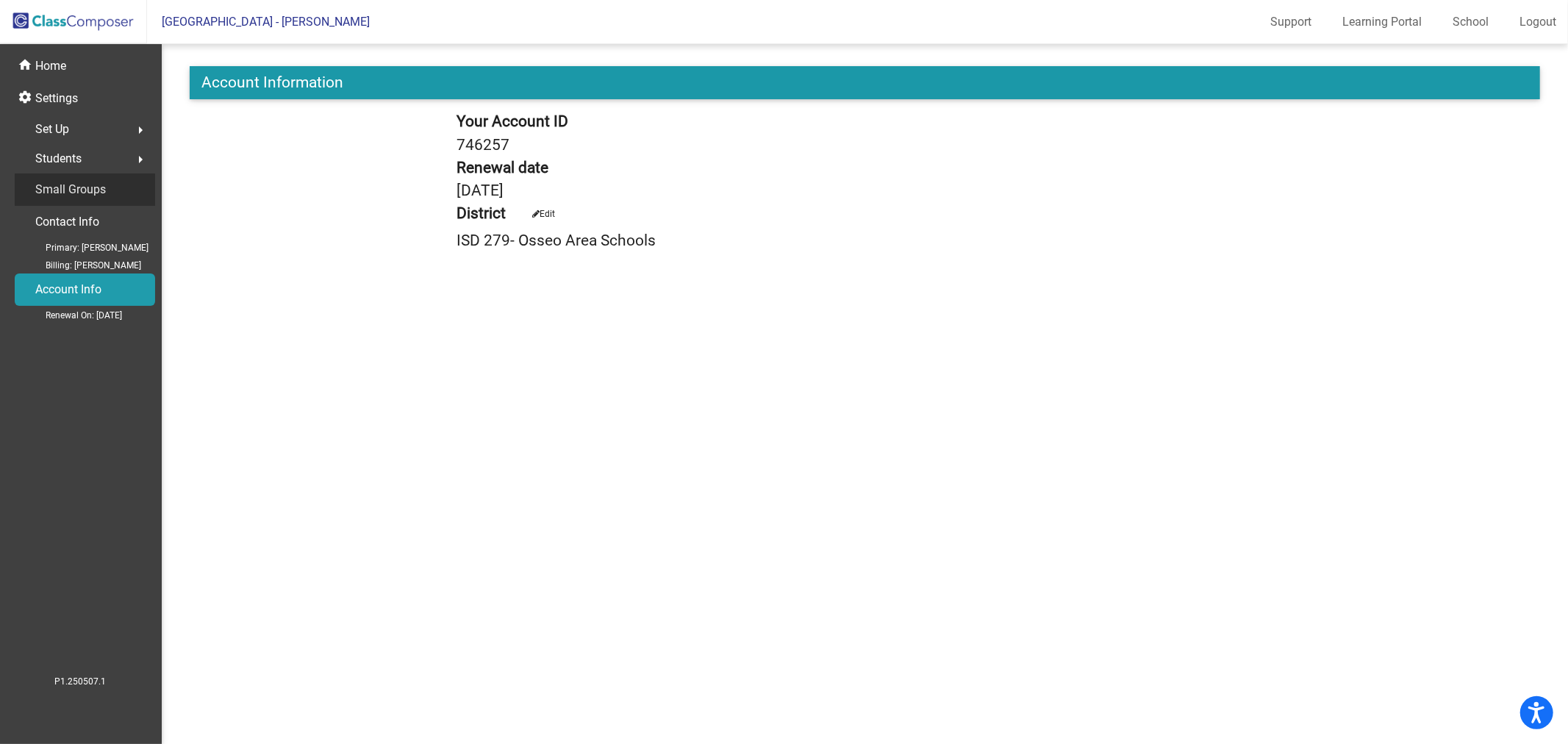
click at [67, 191] on p "Small Groups" at bounding box center [71, 190] width 71 height 21
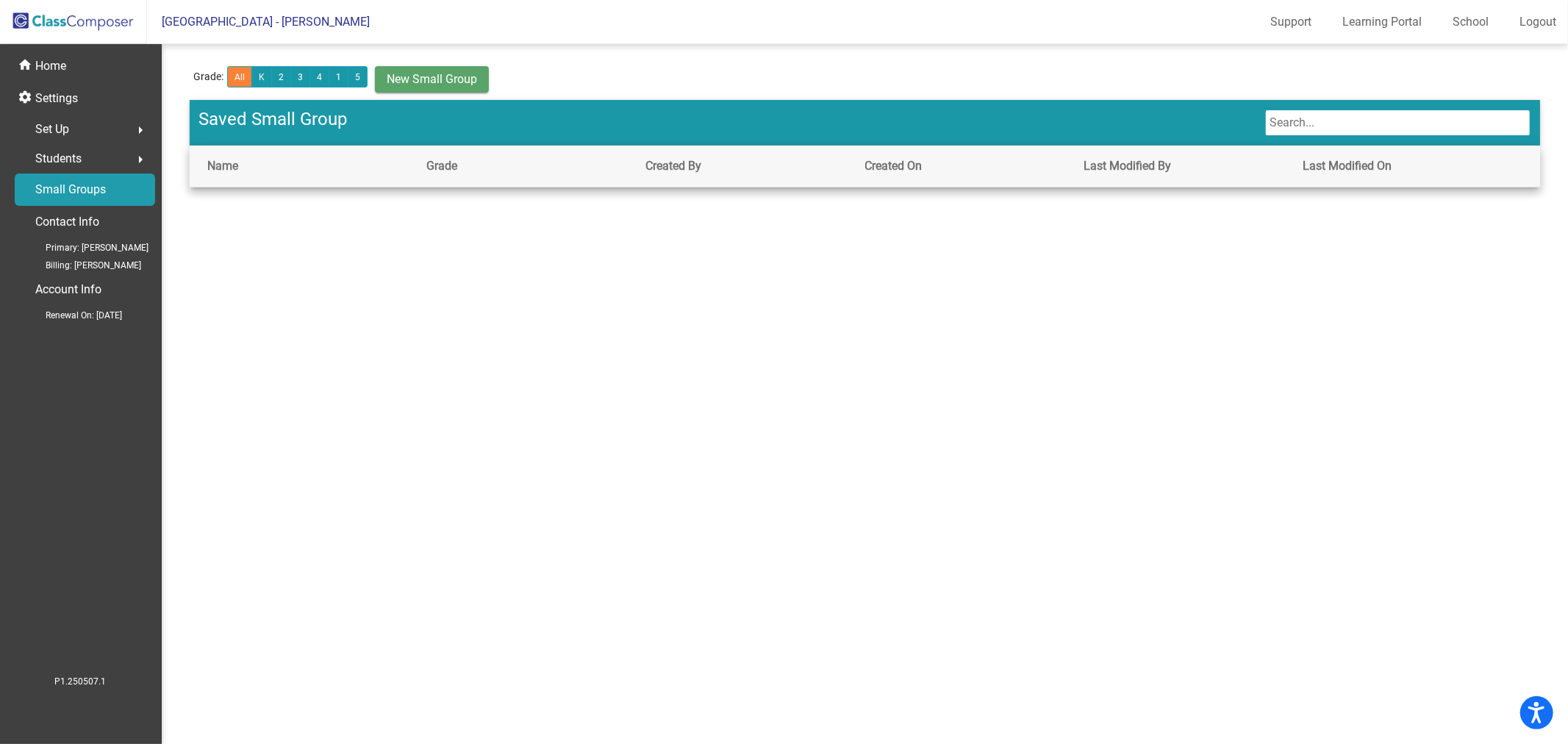
click at [64, 157] on span "Students" at bounding box center [59, 159] width 47 height 21
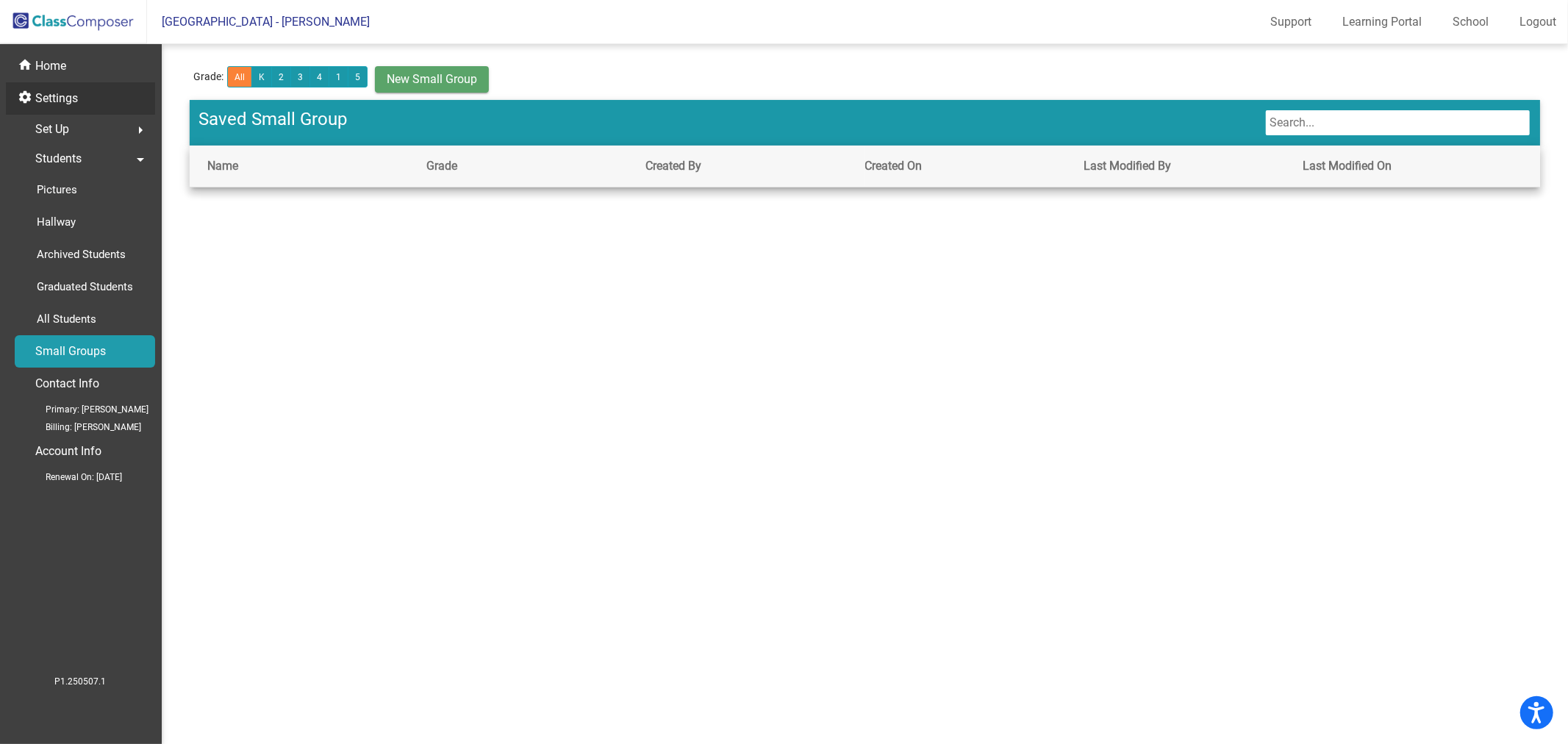
click at [73, 93] on p "Settings" at bounding box center [56, 98] width 42 height 17
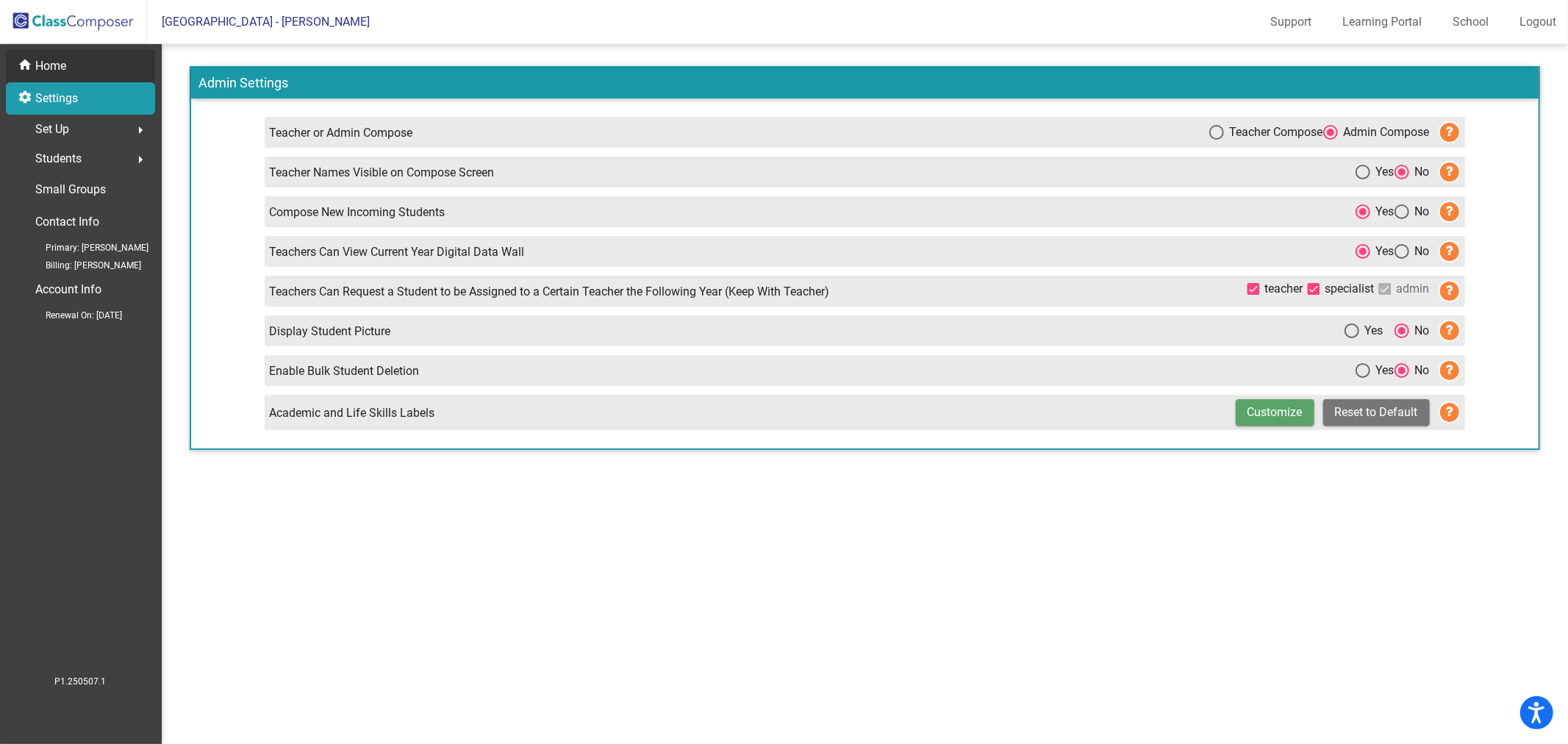
click at [57, 65] on p "Home" at bounding box center [51, 66] width 31 height 17
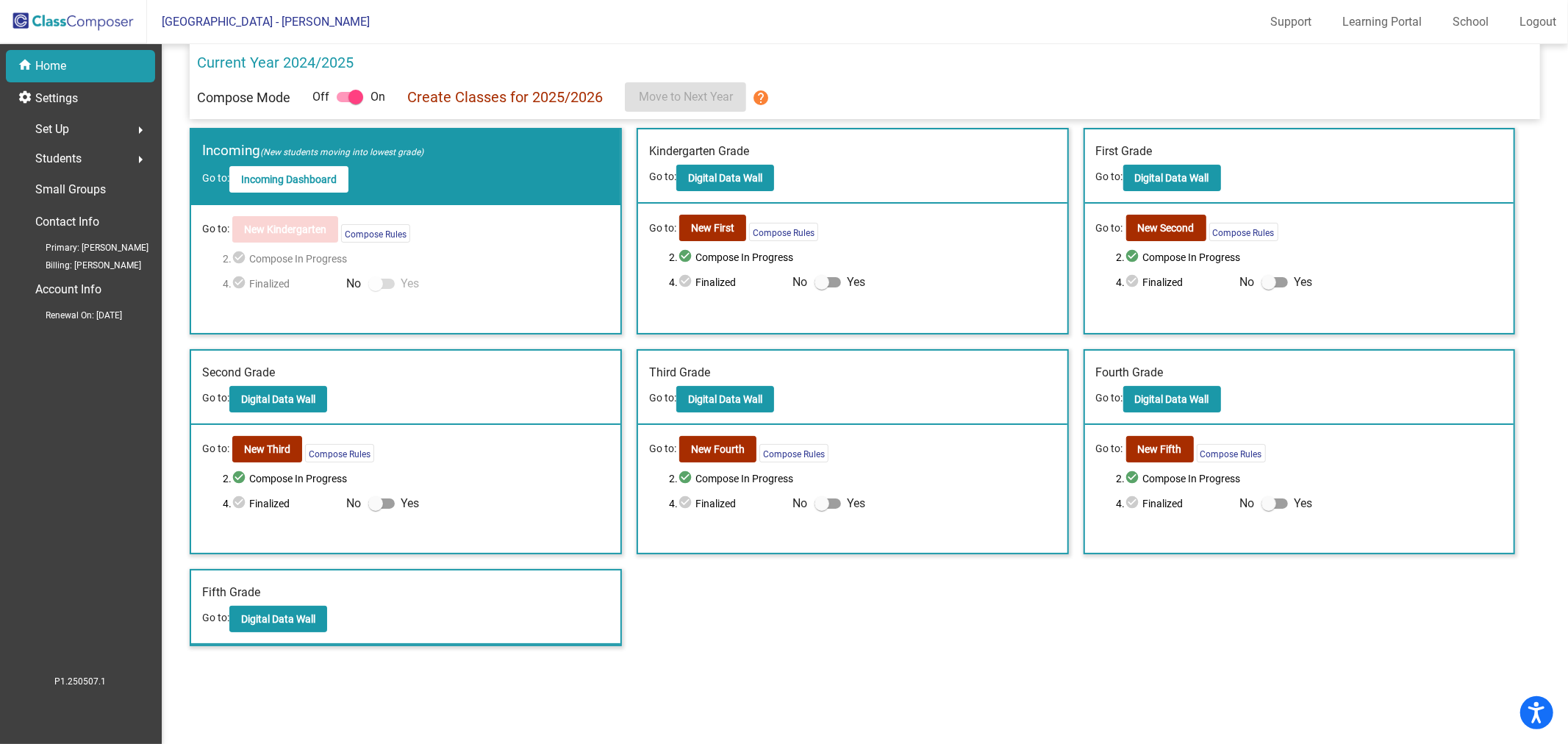
click at [1035, 710] on mat-sidenav-content "Current Year 2024/2025 Compose Mode Off On Create Classes for 2025/2026 Move to…" at bounding box center [865, 393] width 1407 height 699
click at [354, 230] on button "Compose Rules" at bounding box center [376, 233] width 69 height 18
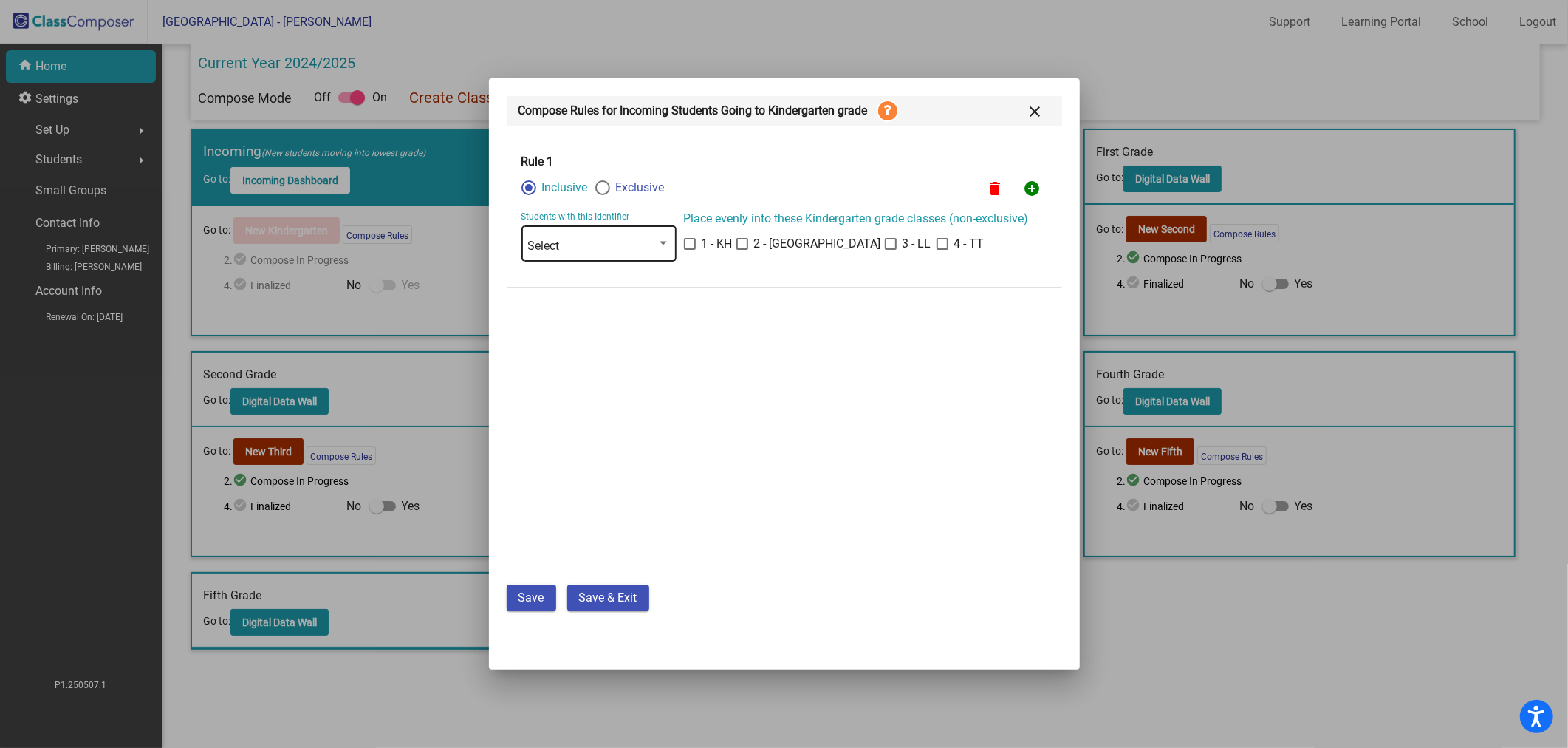
click at [648, 233] on div "Select" at bounding box center [599, 242] width 142 height 38
click at [632, 274] on span "ELL" at bounding box center [599, 272] width 142 height 27
click at [663, 249] on div at bounding box center [663, 243] width 13 height 13
click at [832, 384] on div at bounding box center [784, 374] width 1568 height 748
click at [666, 248] on div at bounding box center [663, 243] width 13 height 13
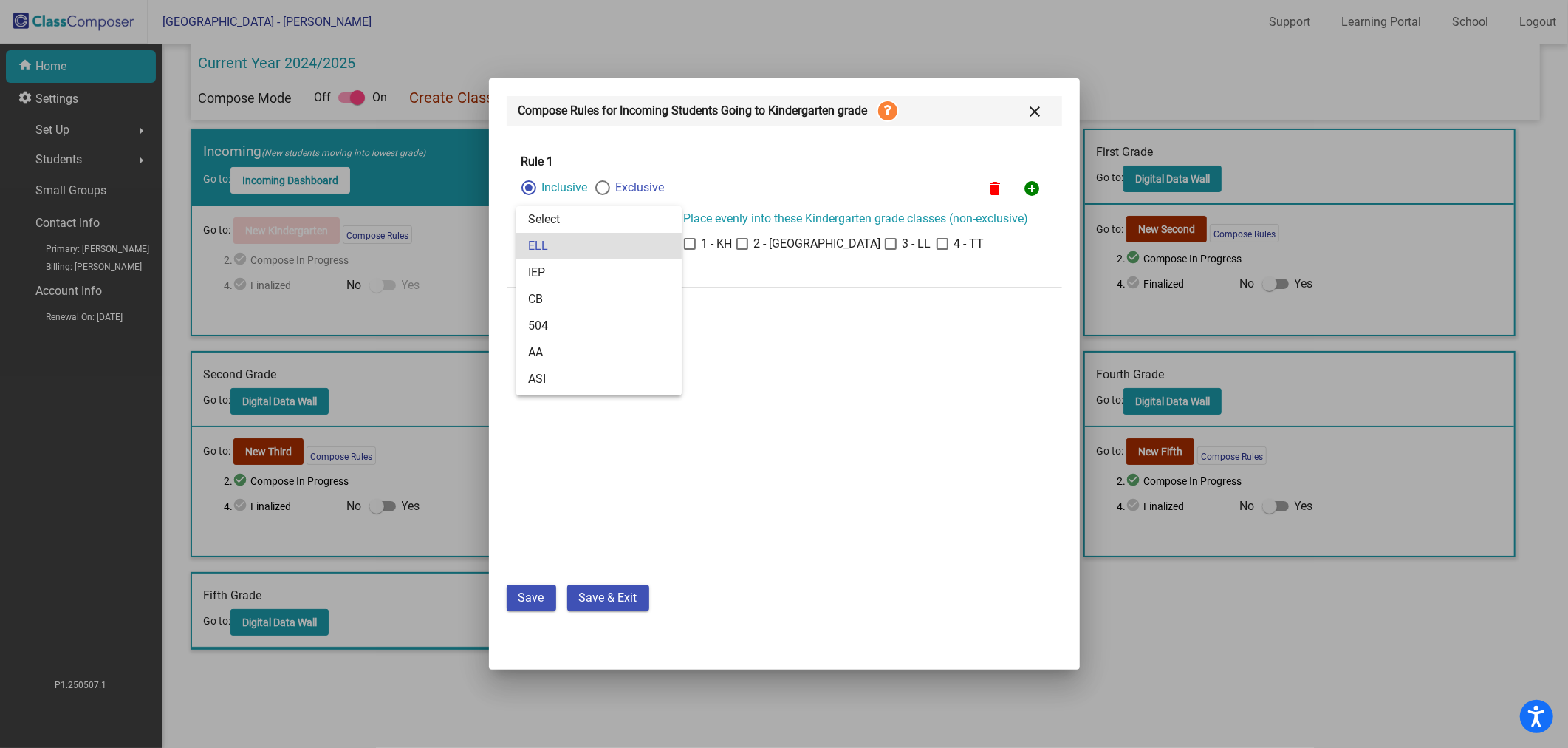
click at [1033, 116] on div at bounding box center [784, 374] width 1568 height 748
click at [1033, 112] on mat-icon "close" at bounding box center [1035, 111] width 17 height 17
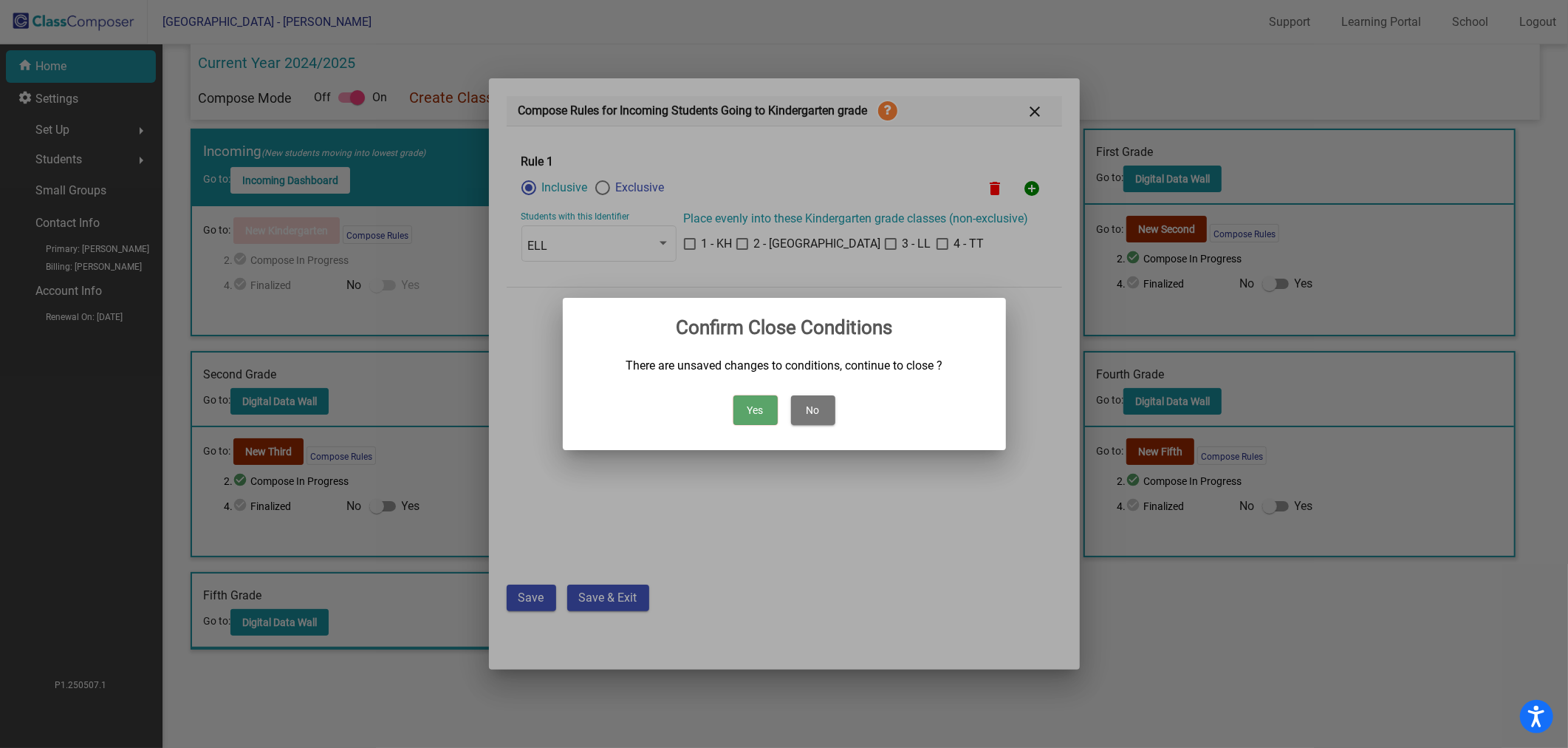
click at [766, 412] on button "Yes" at bounding box center [755, 410] width 44 height 29
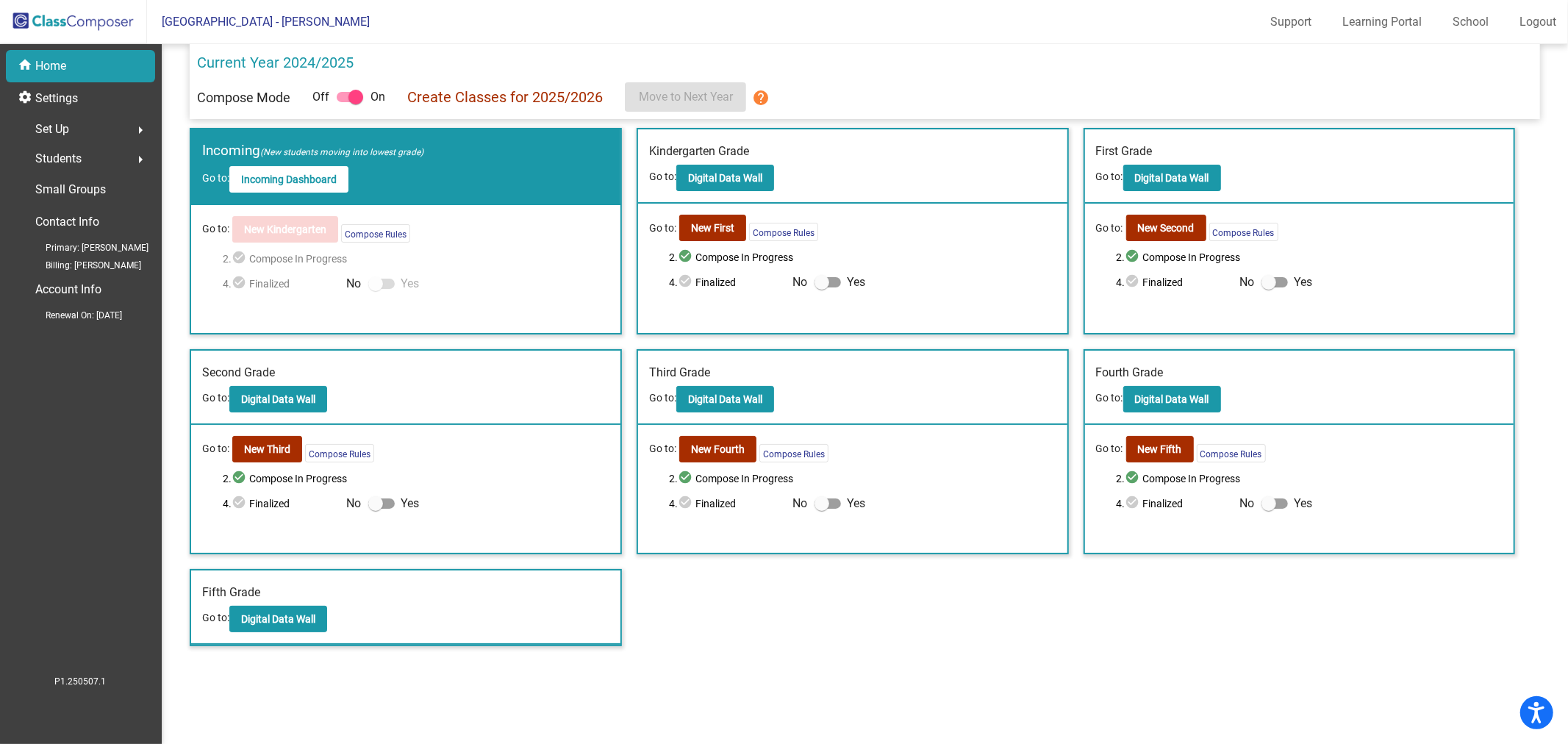
click at [85, 120] on div "Set Up arrow_right" at bounding box center [85, 129] width 141 height 29
click at [78, 319] on span "Students" at bounding box center [59, 321] width 47 height 21
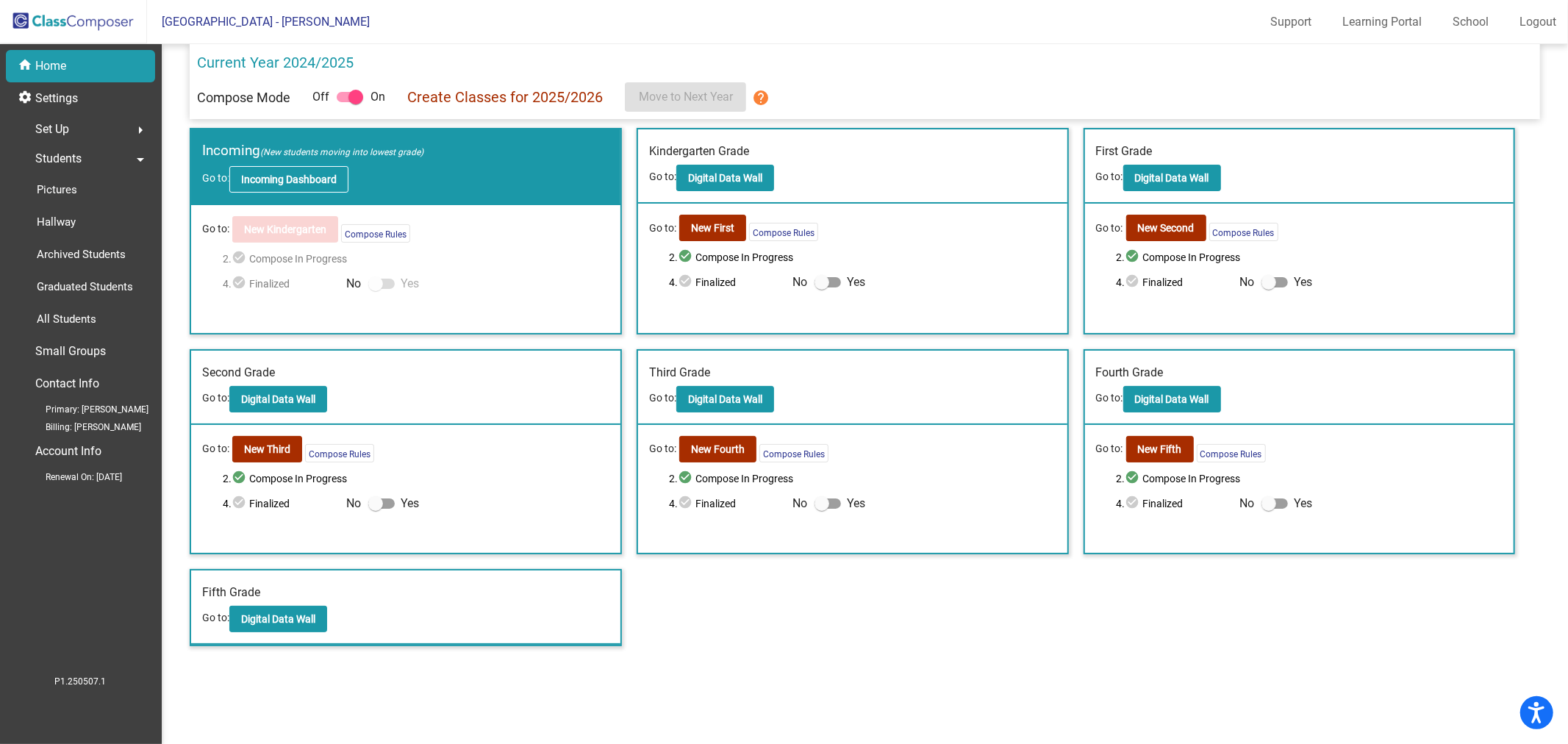
click at [306, 173] on b "Incoming Dashboard" at bounding box center [289, 179] width 96 height 12
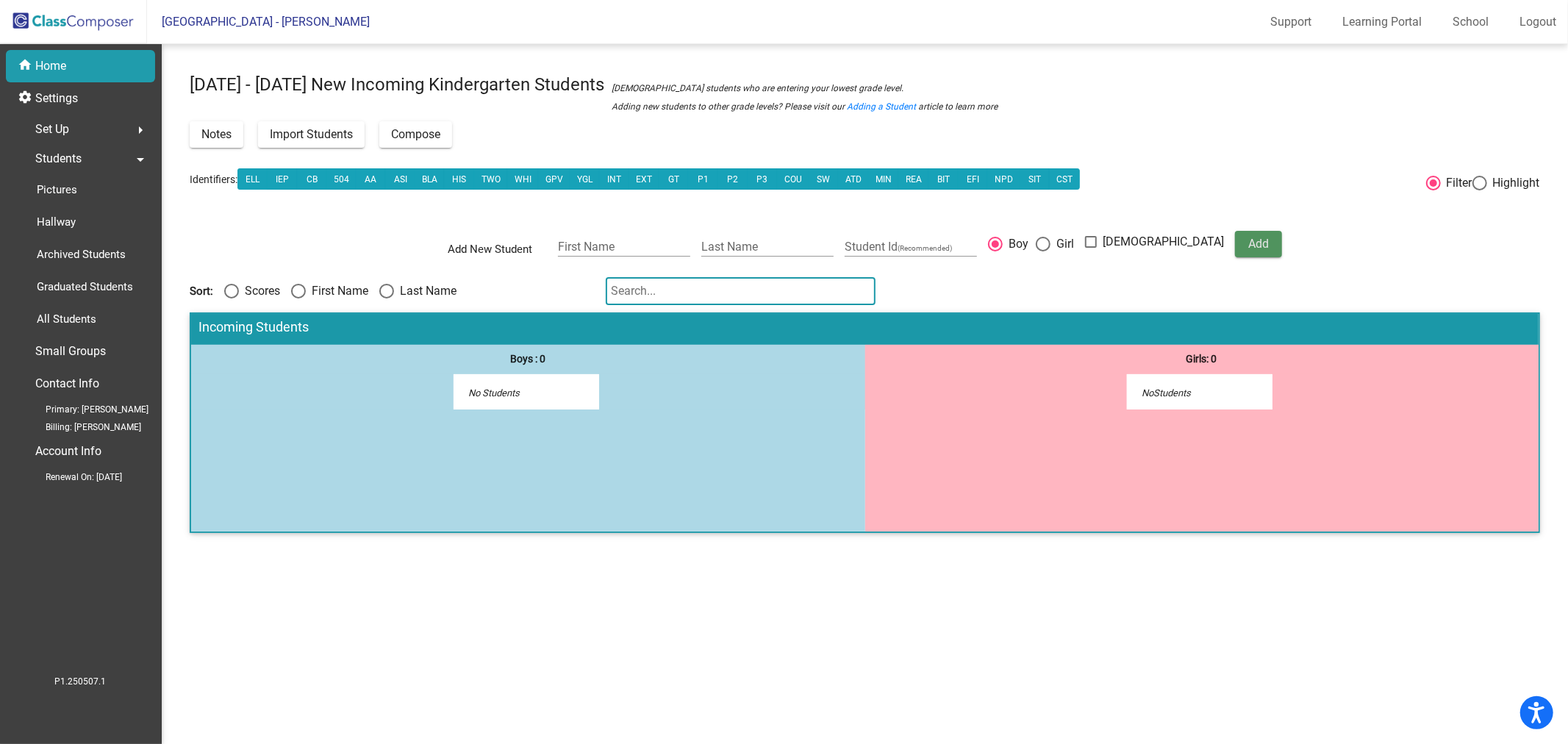
click at [1239, 246] on button "Add" at bounding box center [1258, 244] width 47 height 27
click at [289, 130] on span "Import Students" at bounding box center [311, 134] width 83 height 14
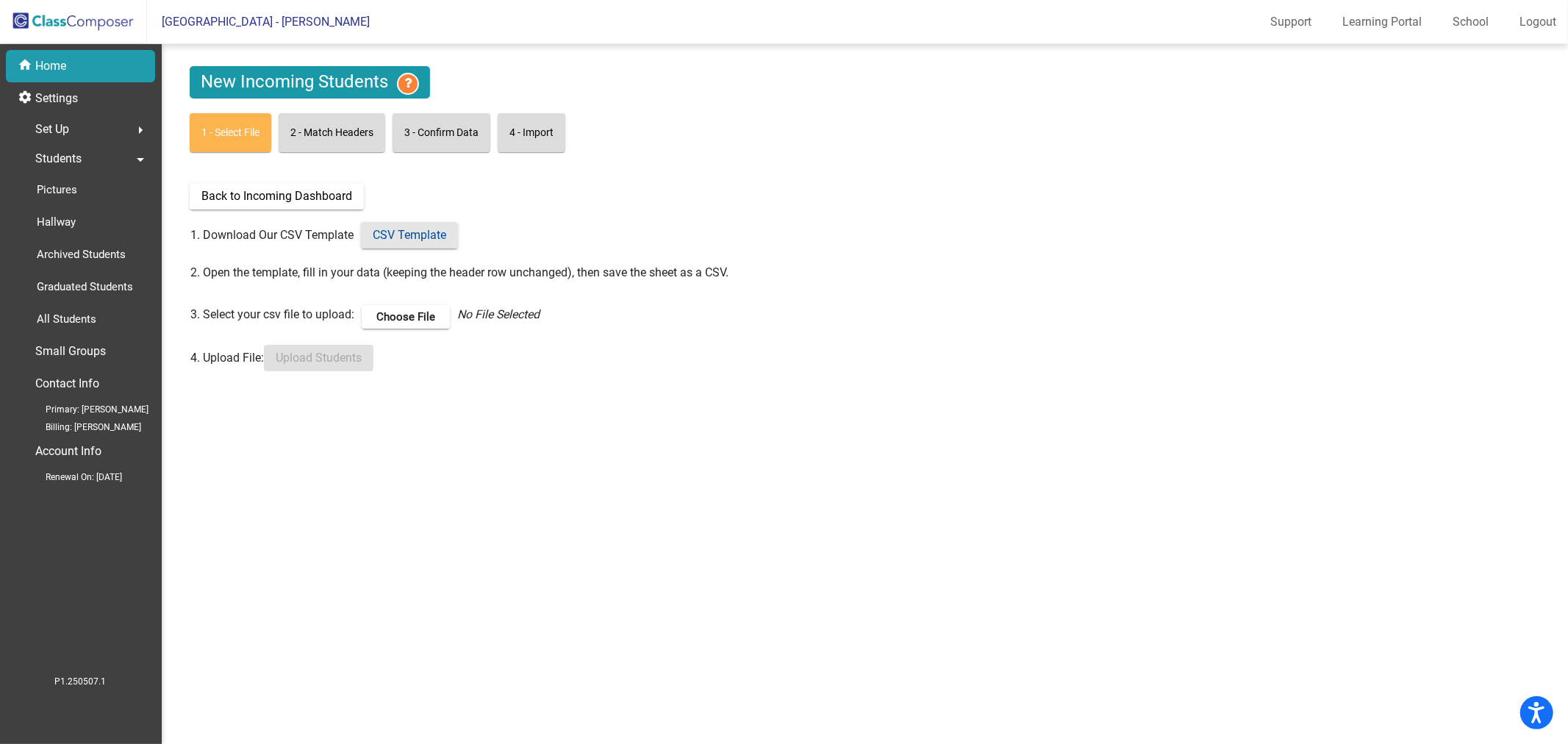
click at [425, 241] on span "CSV Template" at bounding box center [409, 234] width 73 height 14
click at [75, 128] on div "Set Up arrow_right" at bounding box center [85, 129] width 141 height 29
click at [243, 197] on span "Back to Incoming Dashboard" at bounding box center [277, 196] width 151 height 14
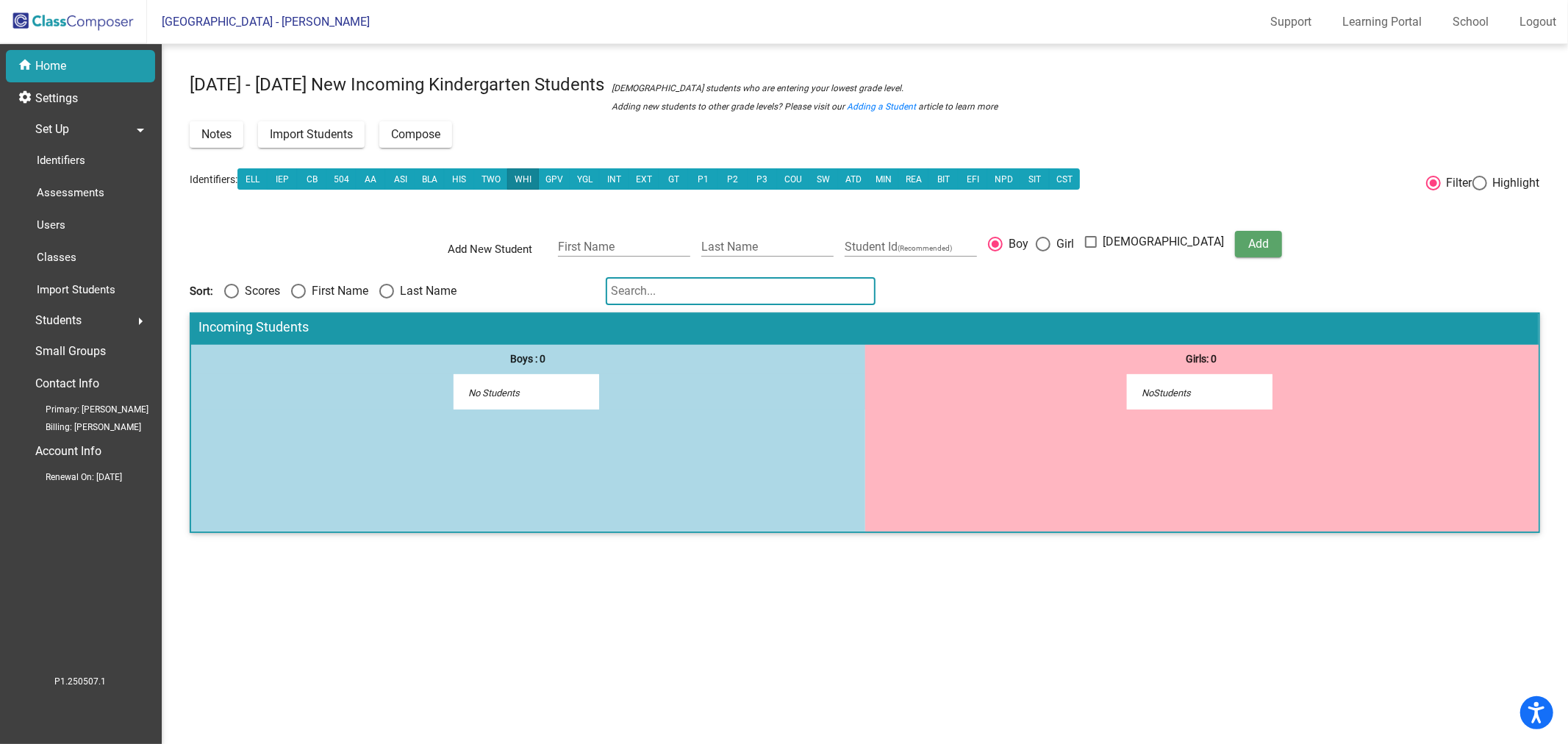
drag, startPoint x: 1107, startPoint y: 182, endPoint x: 531, endPoint y: 182, distance: 576.0
click at [659, 182] on mat-toolbar-row "Identifiers: ELL IEP CB 504 AA ASI BLA HIS TWO WHI GPV YGL INT EXT GT P1 P2 P3 …" at bounding box center [806, 178] width 1232 height 47
